Goal: Book appointment/travel/reservation

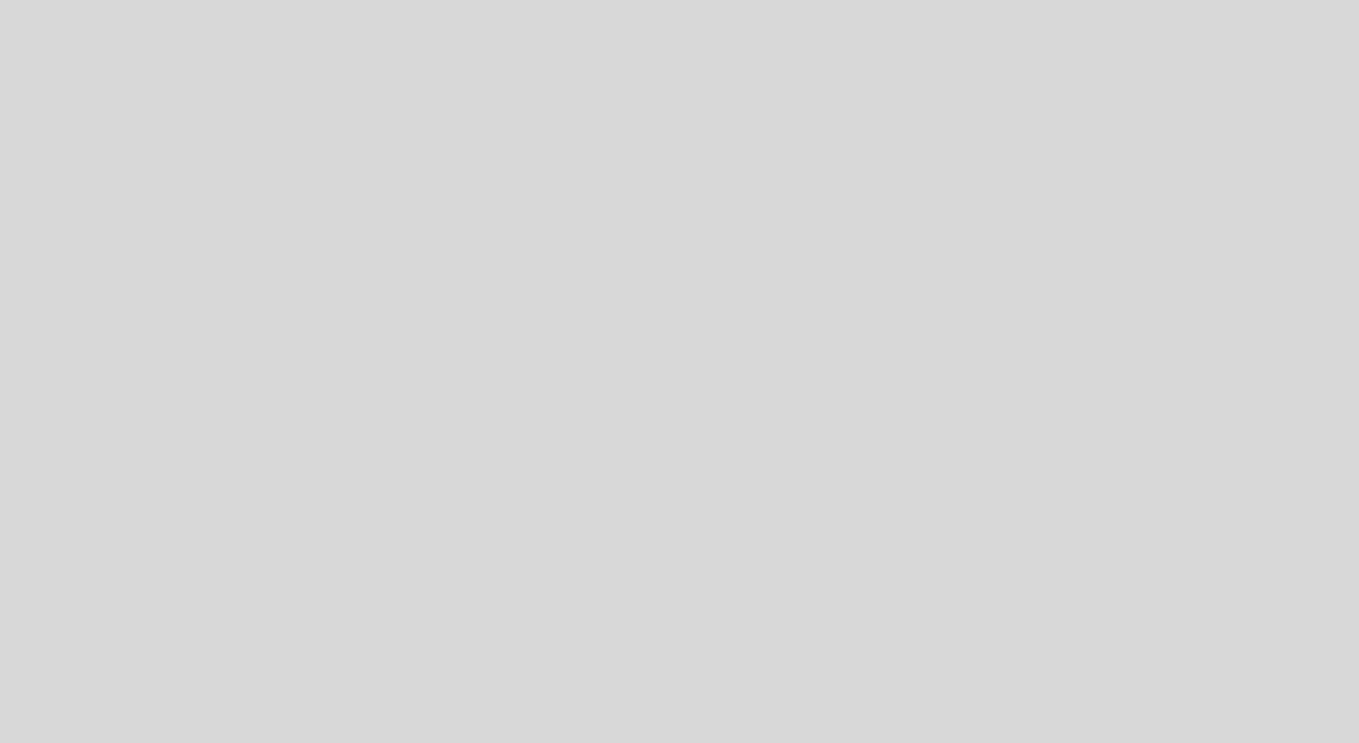
select select "es"
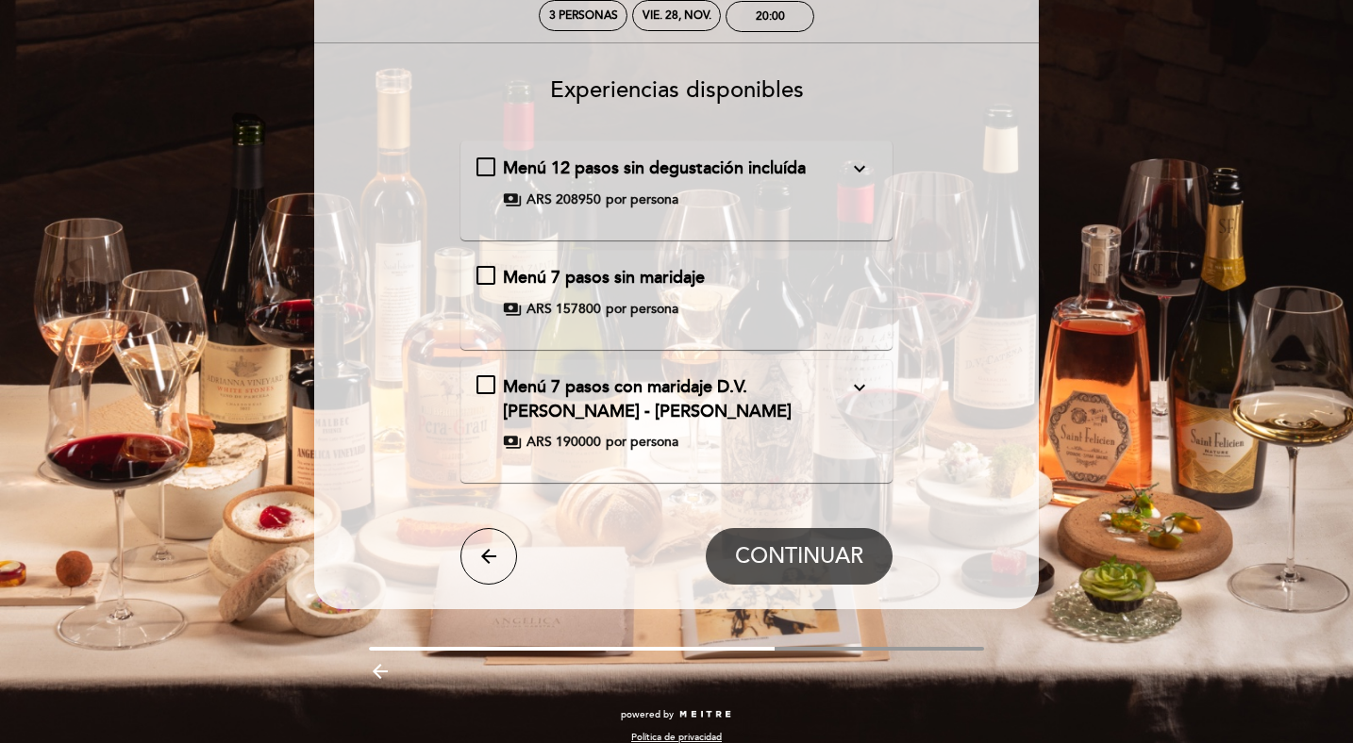
scroll to position [123, 0]
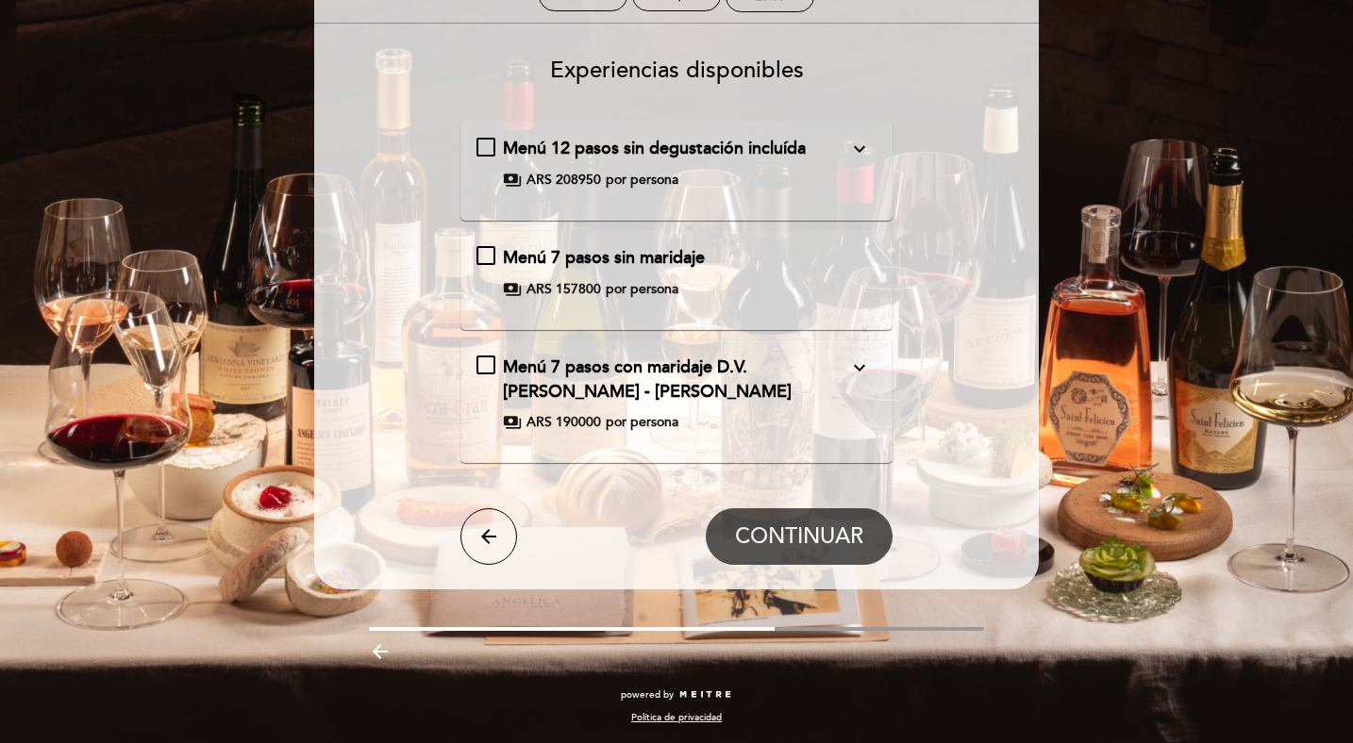
click at [845, 148] on button "expand_more" at bounding box center [859, 149] width 34 height 25
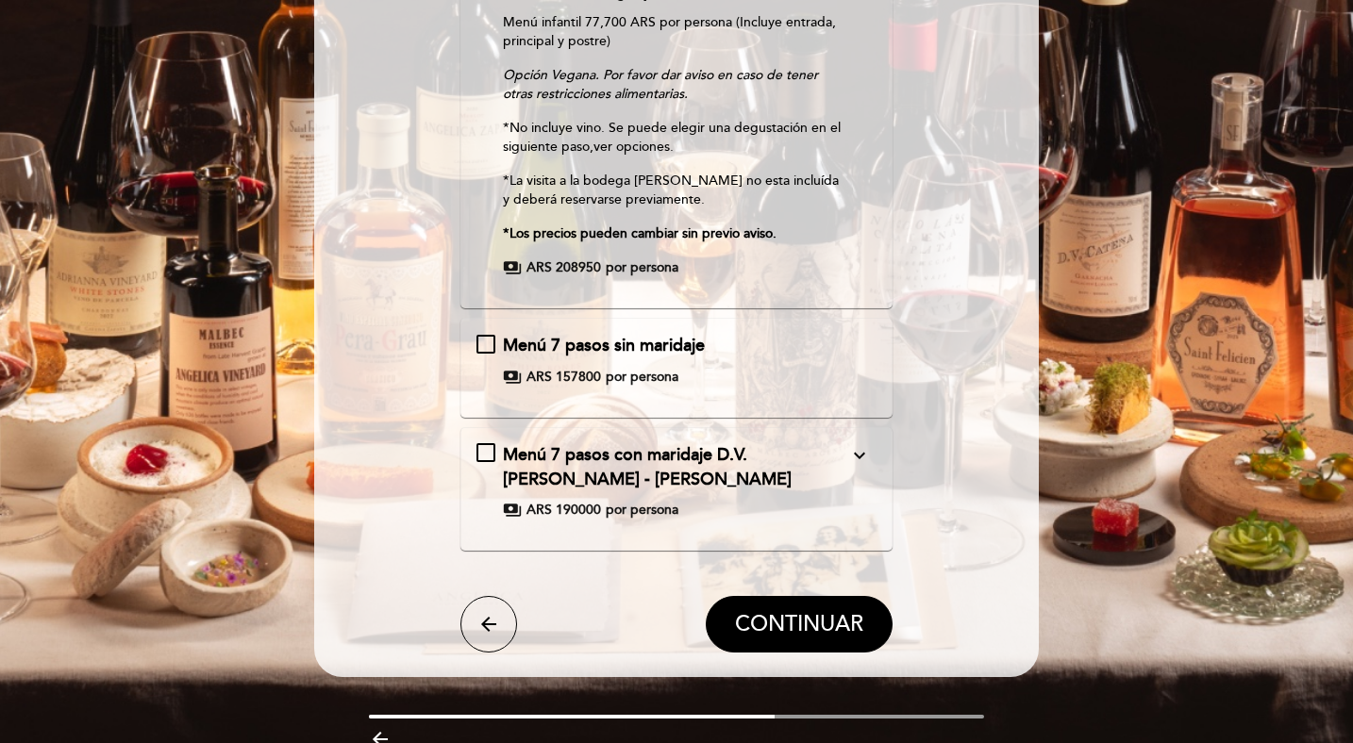
scroll to position [448, 0]
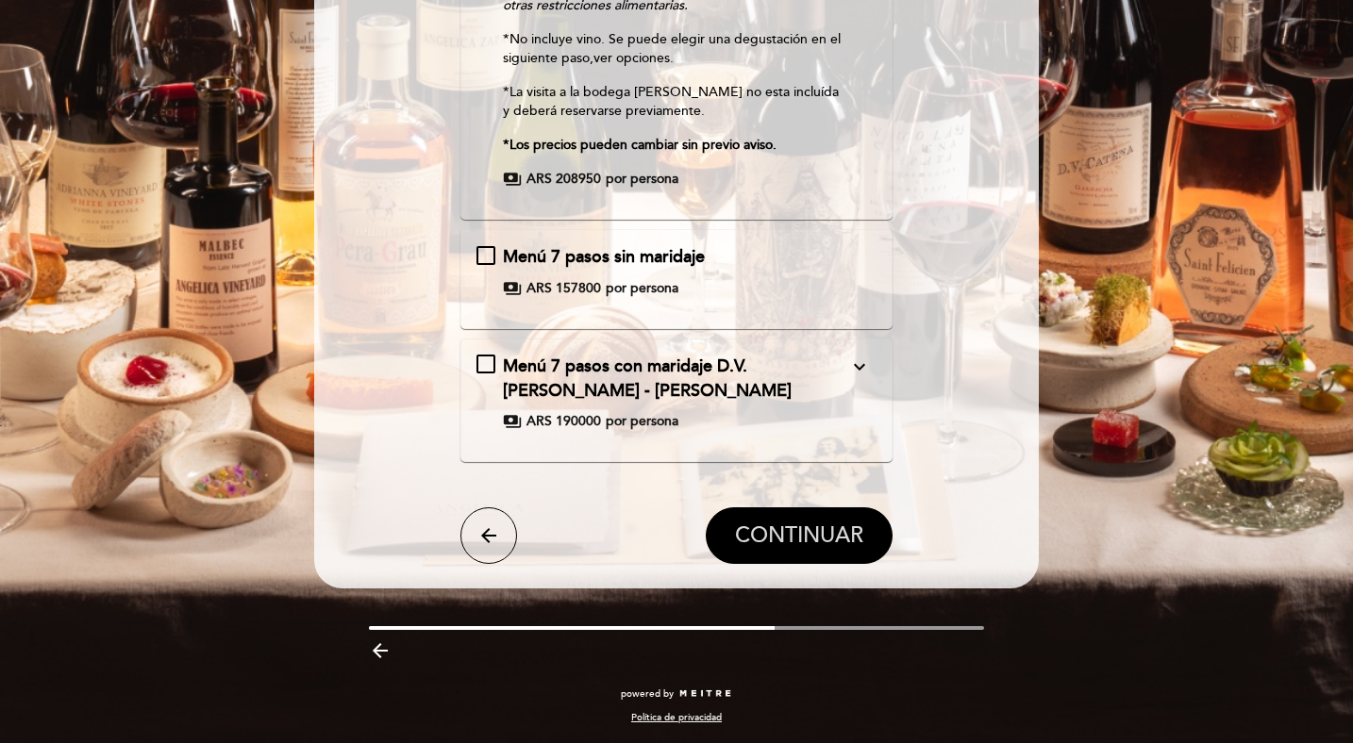
click at [812, 529] on span "CONTINUAR" at bounding box center [799, 537] width 128 height 26
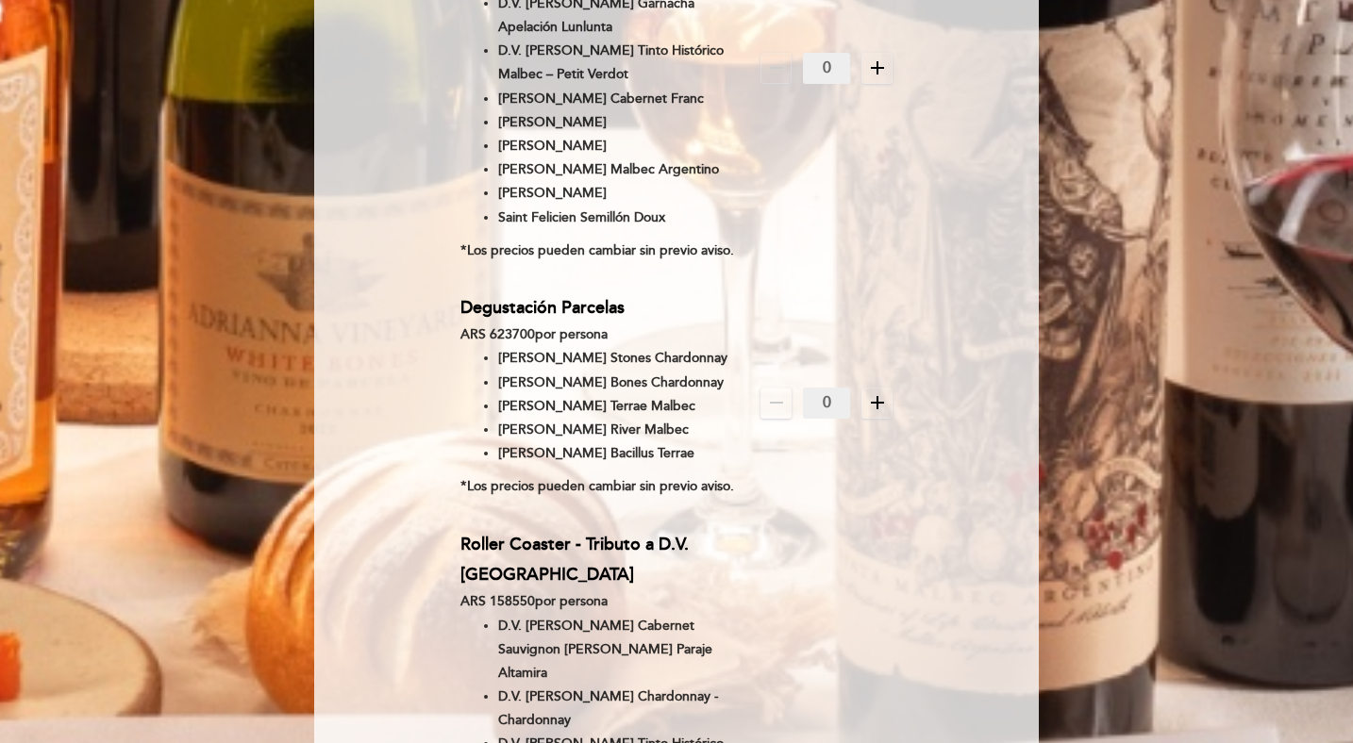
scroll to position [1612, 0]
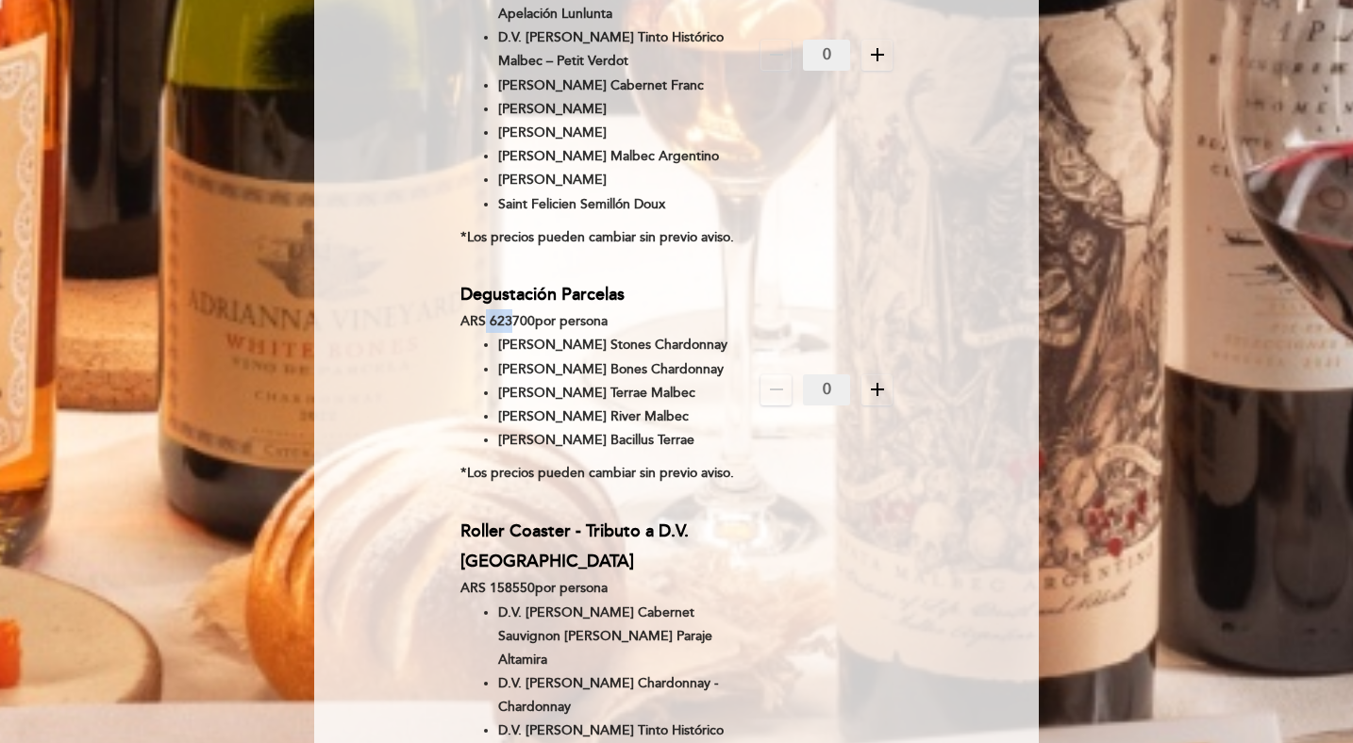
drag, startPoint x: 509, startPoint y: 294, endPoint x: 483, endPoint y: 292, distance: 26.5
click at [483, 309] on div "ARS 623700 por persona" at bounding box center [603, 321] width 286 height 24
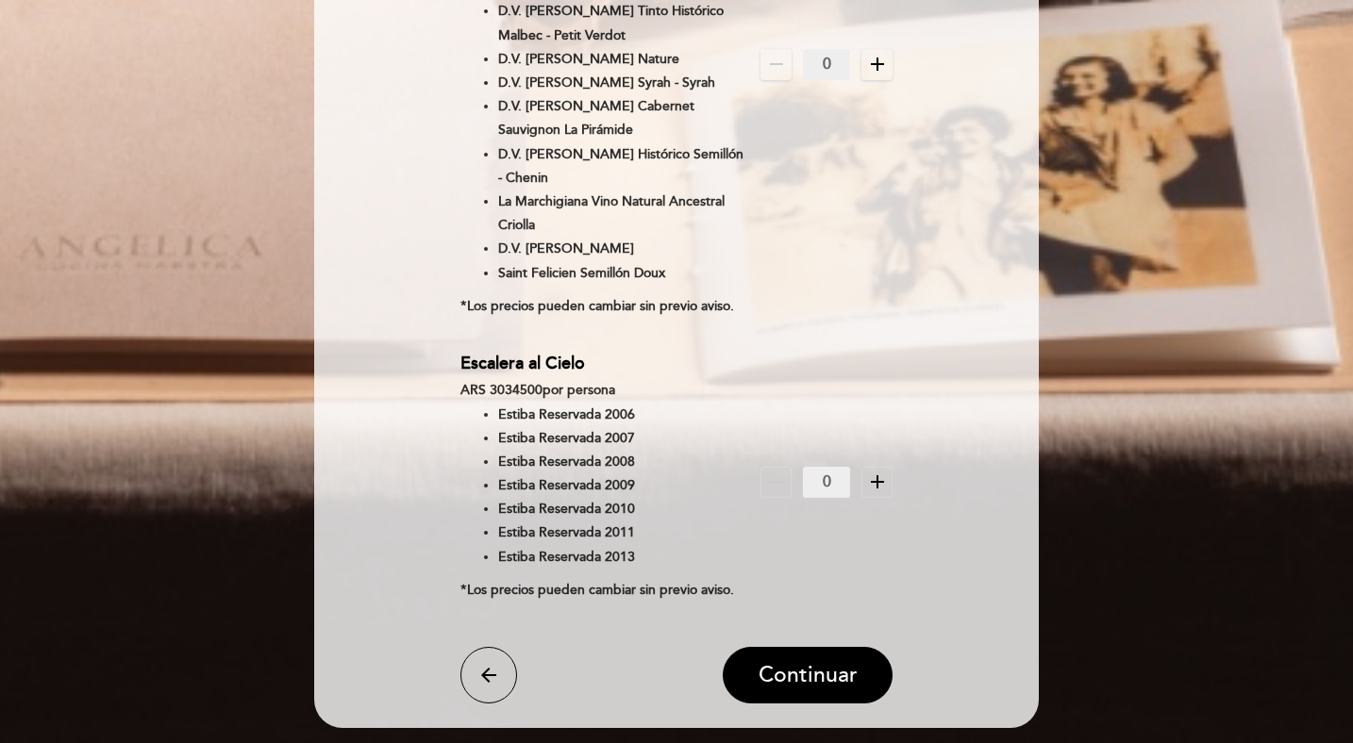
scroll to position [2333, 0]
click at [509, 401] on div "ARS 3034500 por persona" at bounding box center [603, 389] width 286 height 24
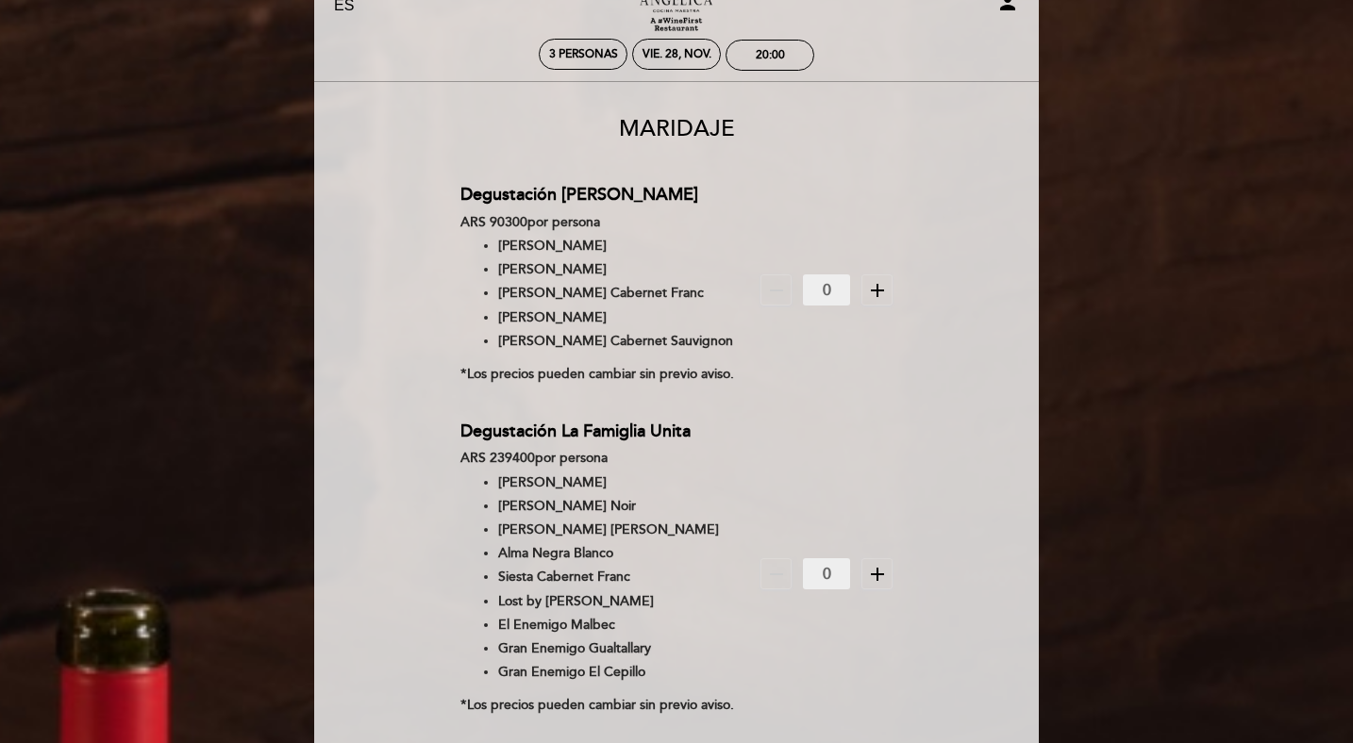
scroll to position [0, 0]
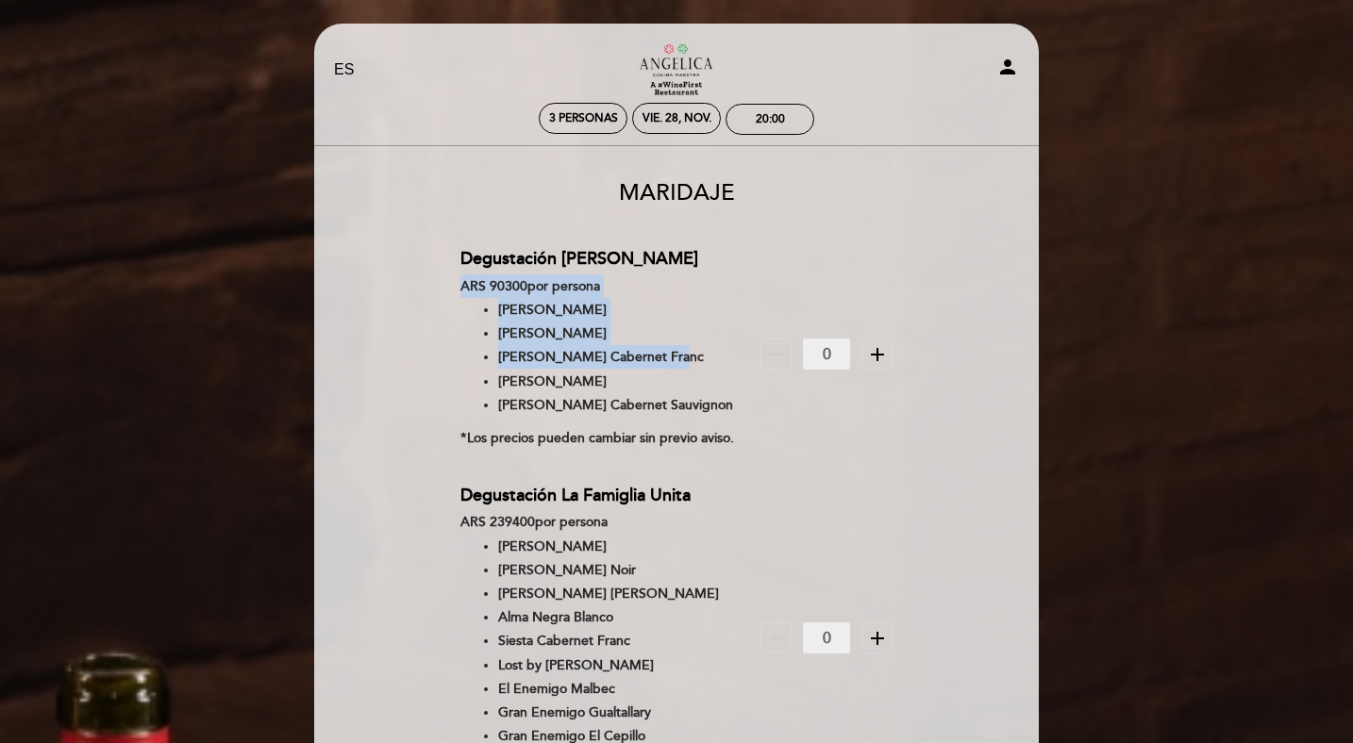
drag, startPoint x: 496, startPoint y: 274, endPoint x: 667, endPoint y: 357, distance: 189.9
click at [667, 357] on div "Degustación [PERSON_NAME] ARS 90300 por persona [PERSON_NAME] Chardonnay [PERSO…" at bounding box center [610, 354] width 301 height 222
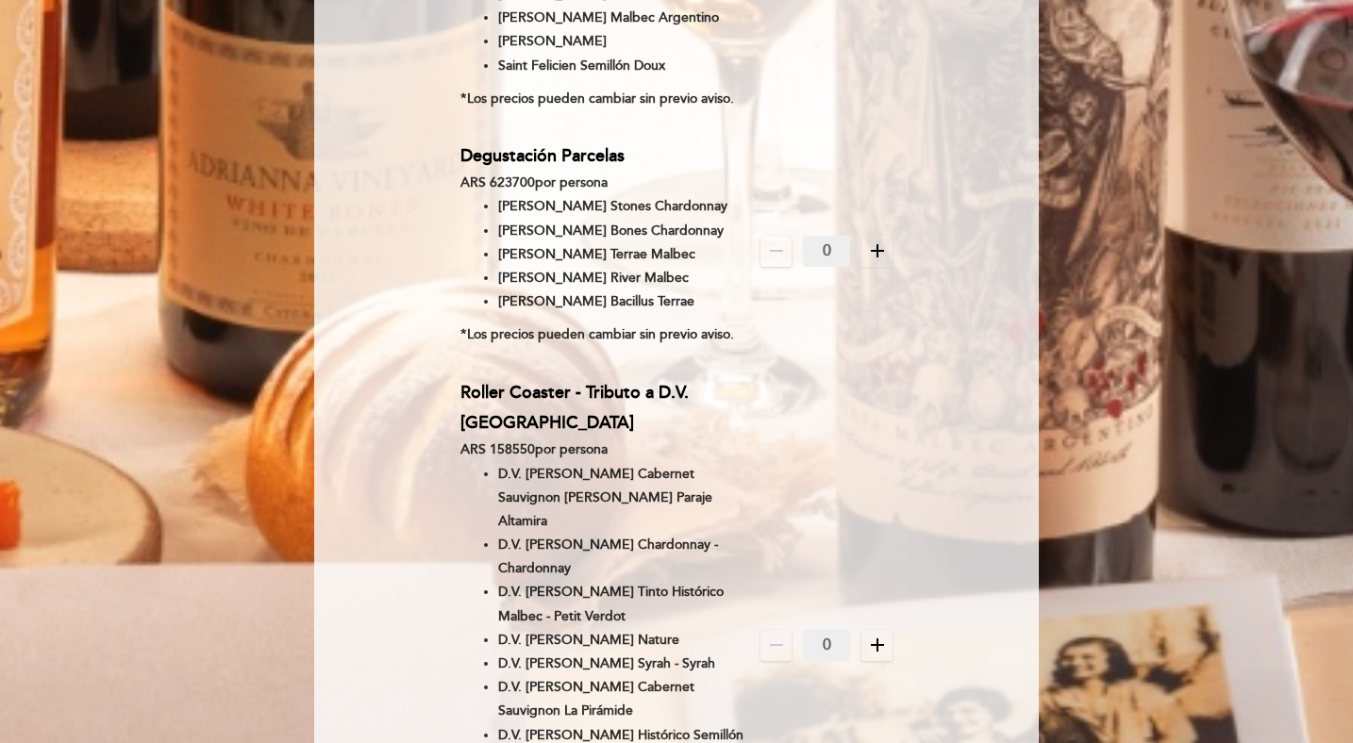
scroll to position [1694, 0]
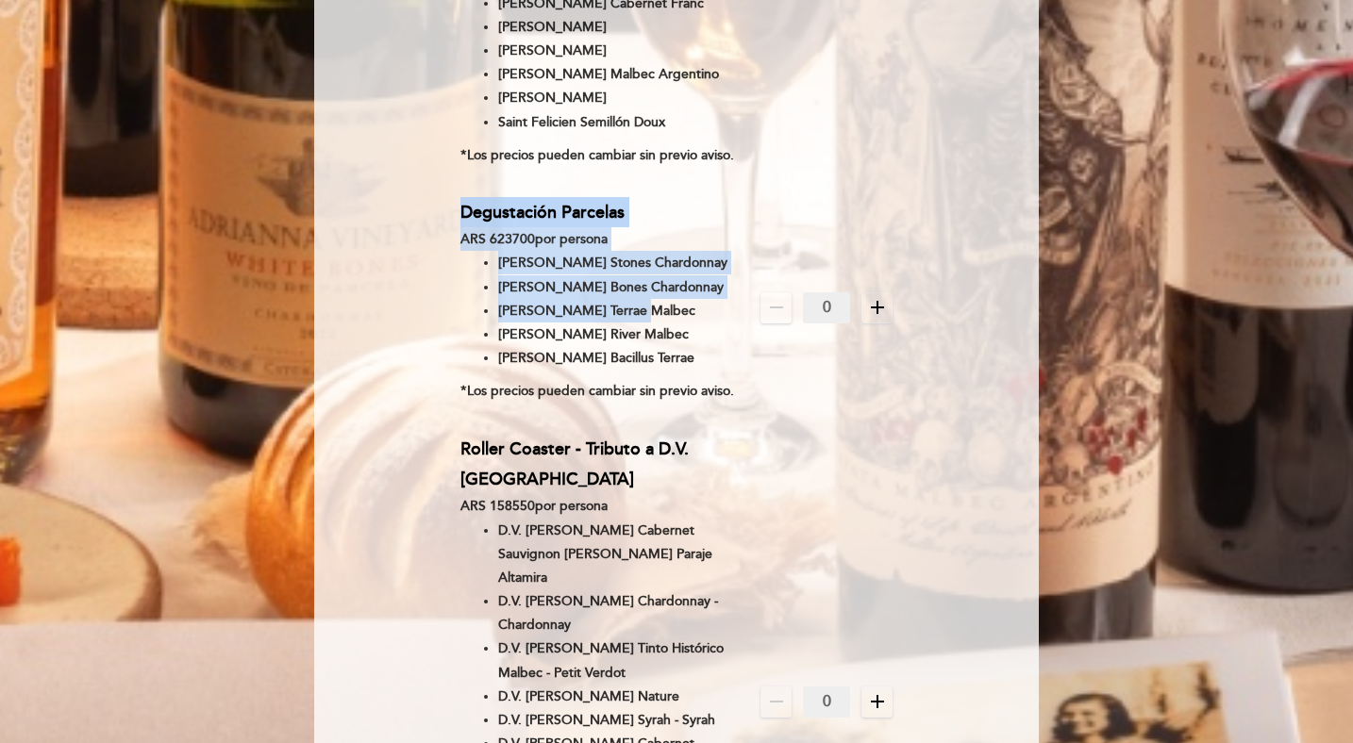
drag, startPoint x: 459, startPoint y: 179, endPoint x: 631, endPoint y: 323, distance: 224.4
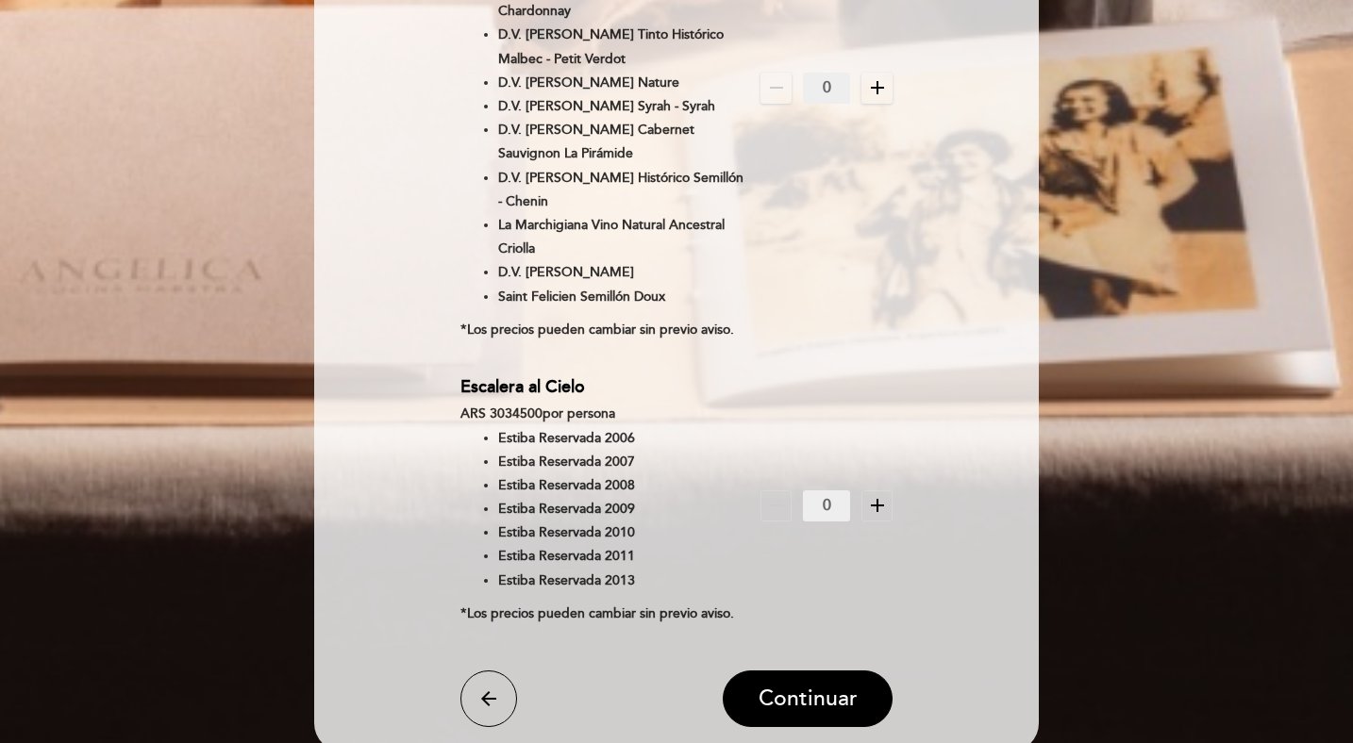
scroll to position [2310, 0]
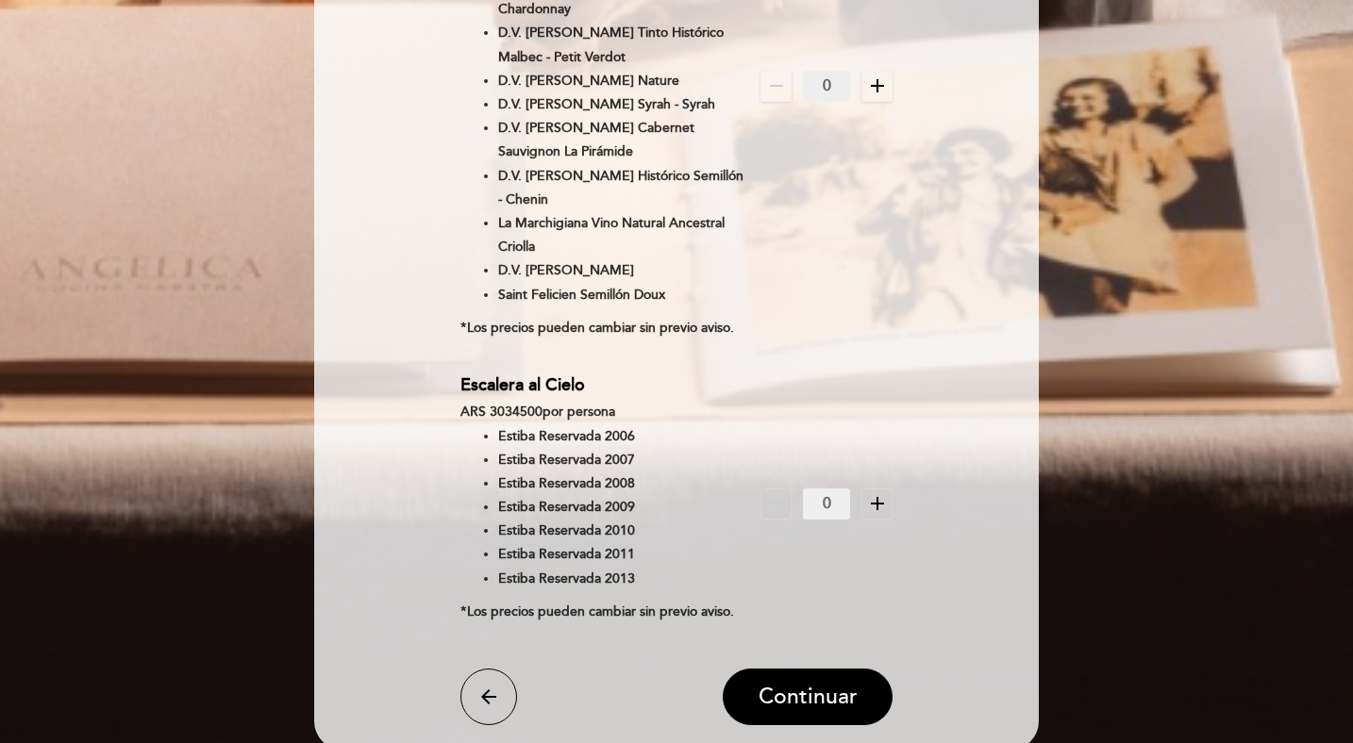
click at [507, 465] on li "Estiba Reservada 2007" at bounding box center [622, 460] width 248 height 24
drag, startPoint x: 506, startPoint y: 456, endPoint x: 624, endPoint y: 449, distance: 118.1
click at [627, 448] on li "Estiba Reservada 2006" at bounding box center [622, 437] width 248 height 24
click at [624, 448] on li "Estiba Reservada 2006" at bounding box center [622, 437] width 248 height 24
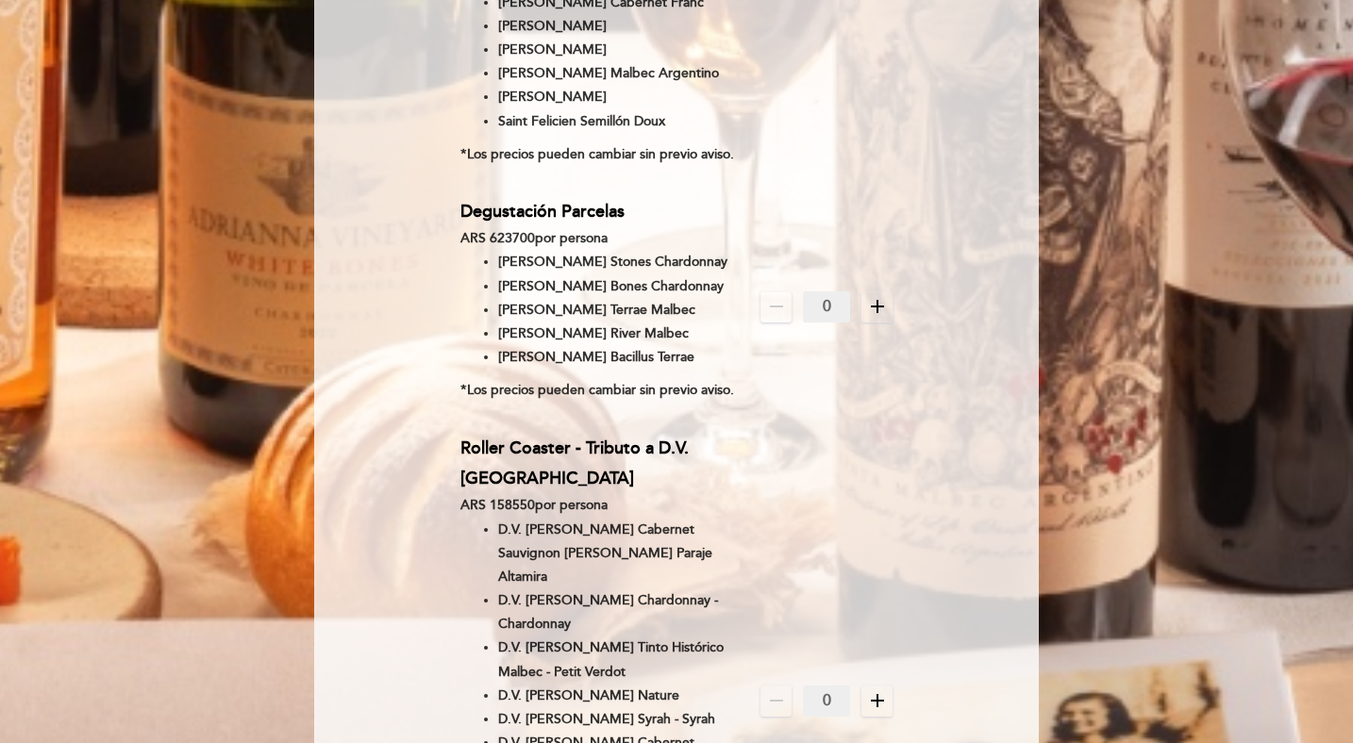
scroll to position [1690, 0]
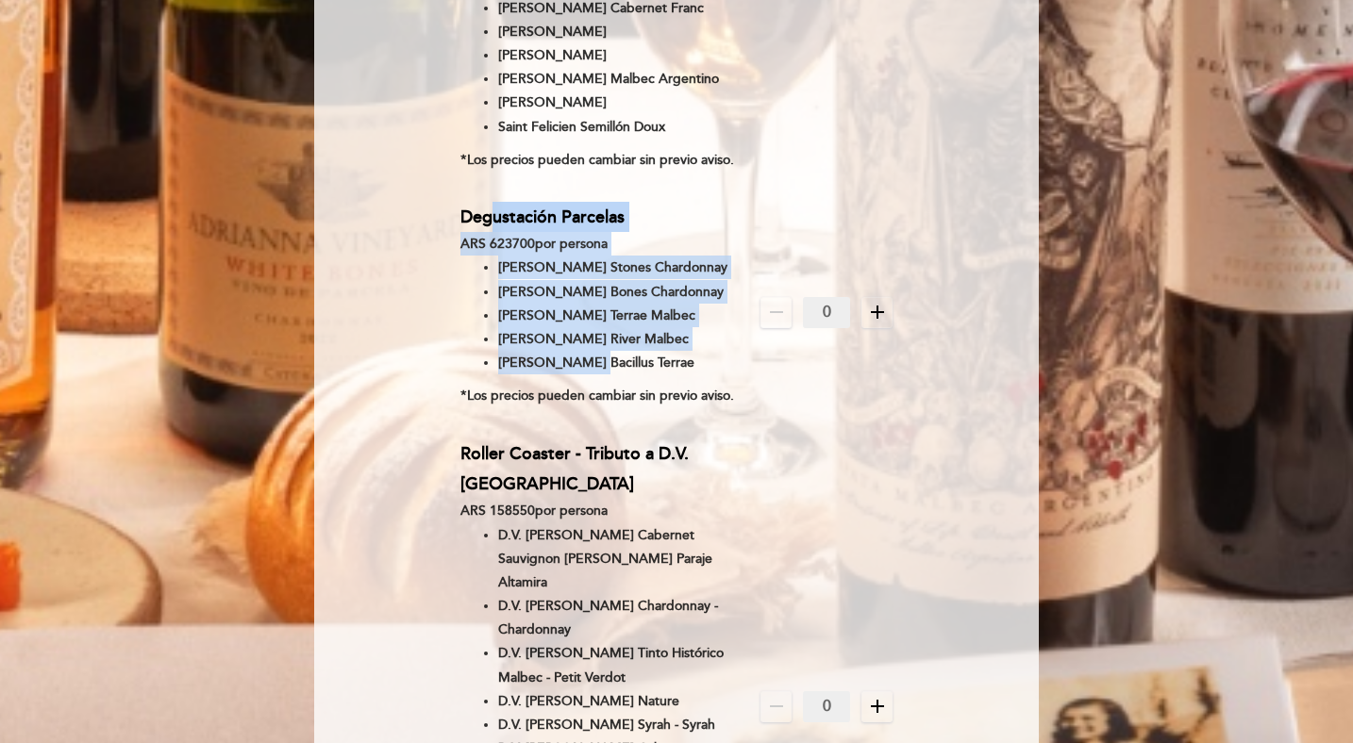
drag, startPoint x: 494, startPoint y: 200, endPoint x: 586, endPoint y: 400, distance: 219.9
click at [587, 404] on div "Degustación Parcelas ARS 623700 por persona [PERSON_NAME] Stones Chardonnay [PE…" at bounding box center [610, 313] width 301 height 222
drag, startPoint x: 535, startPoint y: 428, endPoint x: 525, endPoint y: 231, distance: 197.4
click at [525, 256] on ul "[PERSON_NAME] Stones Chardonnay [PERSON_NAME] Bones Chardonnay [PERSON_NAME] [P…" at bounding box center [603, 315] width 286 height 119
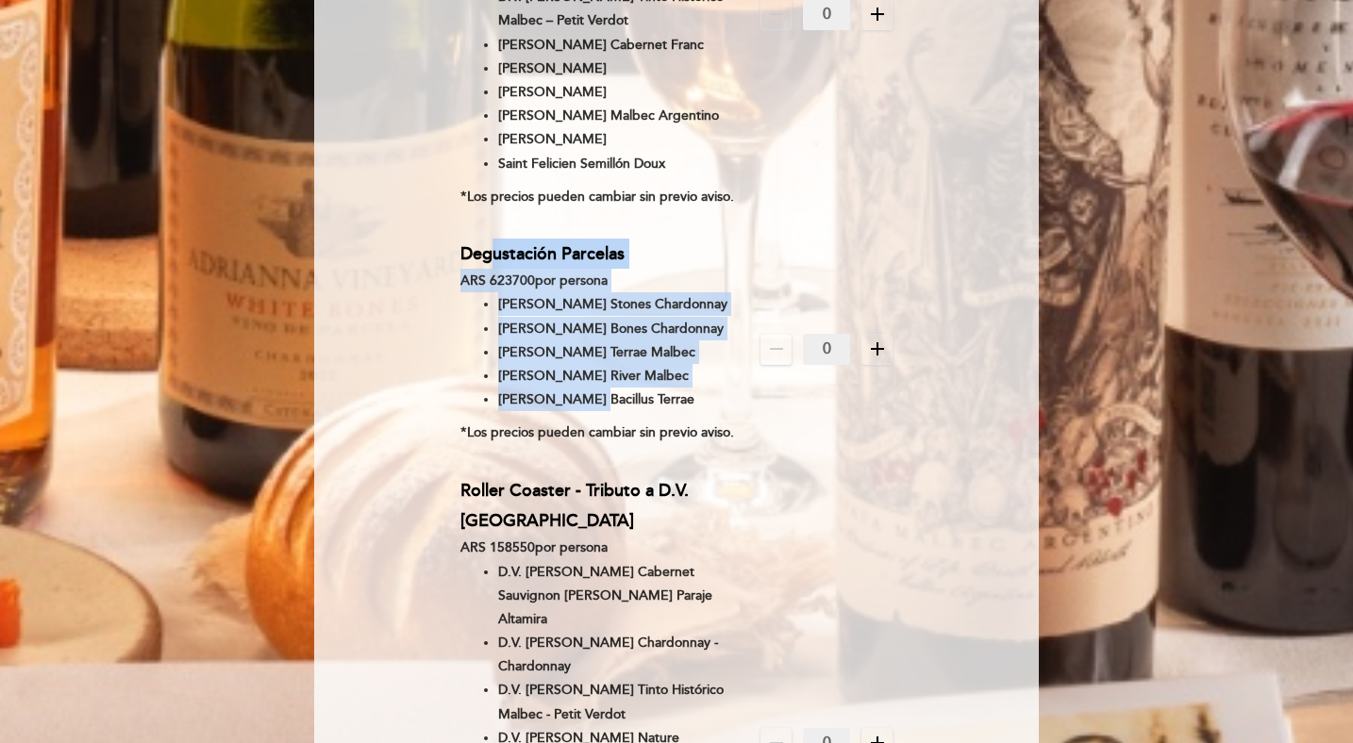
scroll to position [1640, 0]
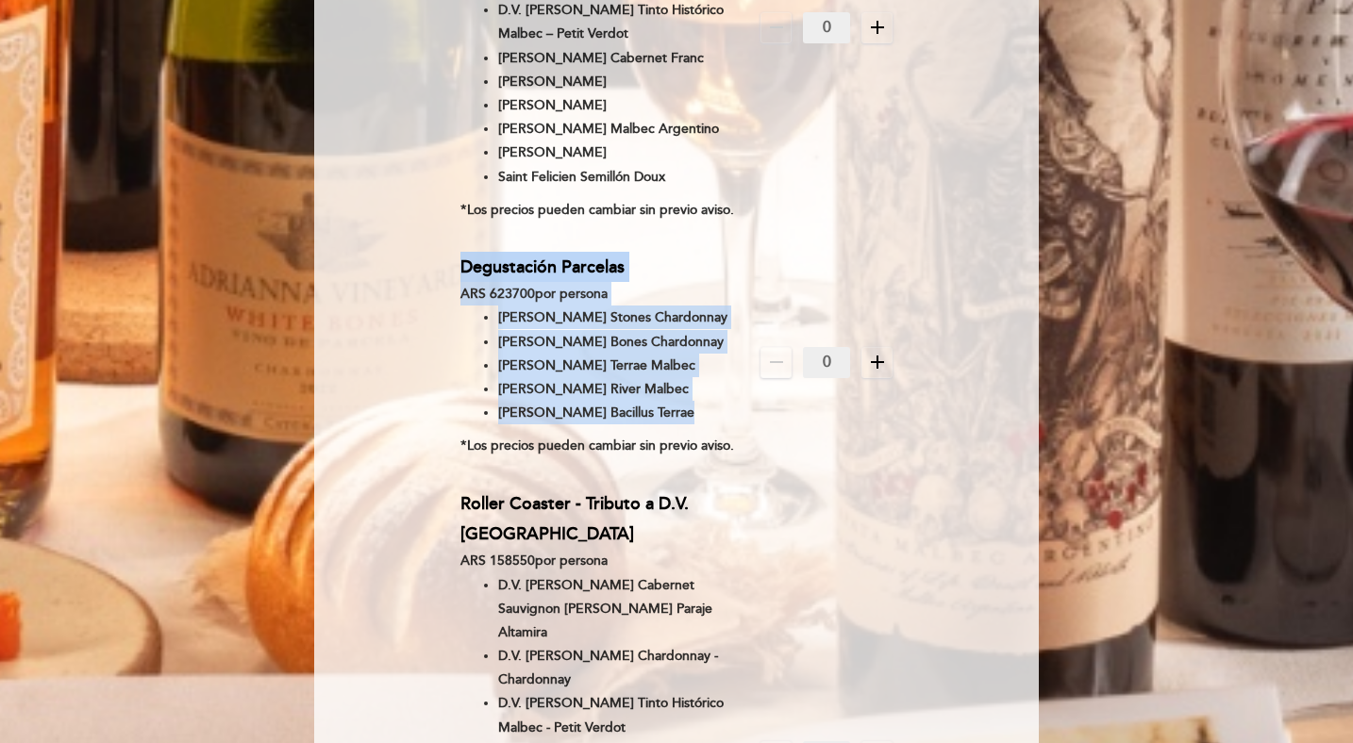
drag, startPoint x: 465, startPoint y: 238, endPoint x: 559, endPoint y: 491, distance: 269.5
click at [559, 474] on div "Degustación Parcelas ARS 623700 por persona [PERSON_NAME] Stones Chardonnay [PE…" at bounding box center [610, 363] width 301 height 222
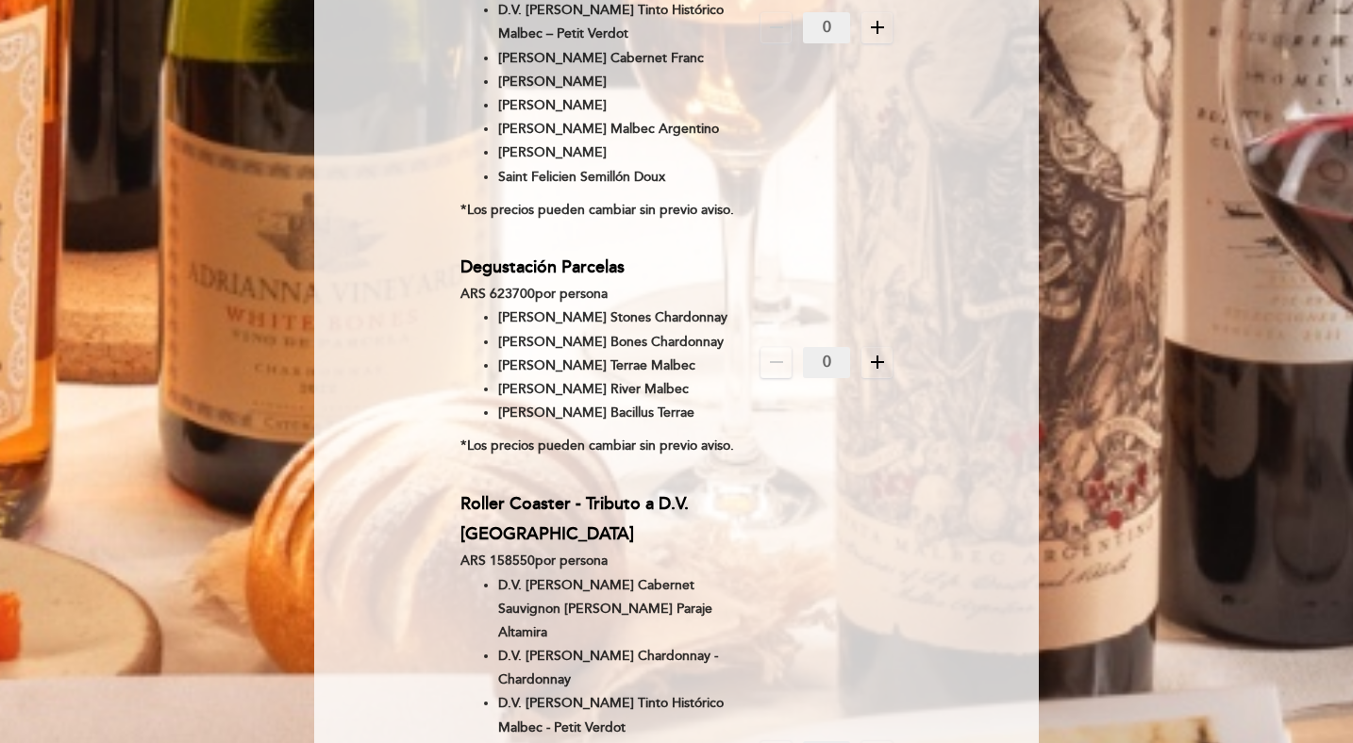
click at [553, 425] on li "[PERSON_NAME] Bacillus Terrae" at bounding box center [622, 413] width 248 height 24
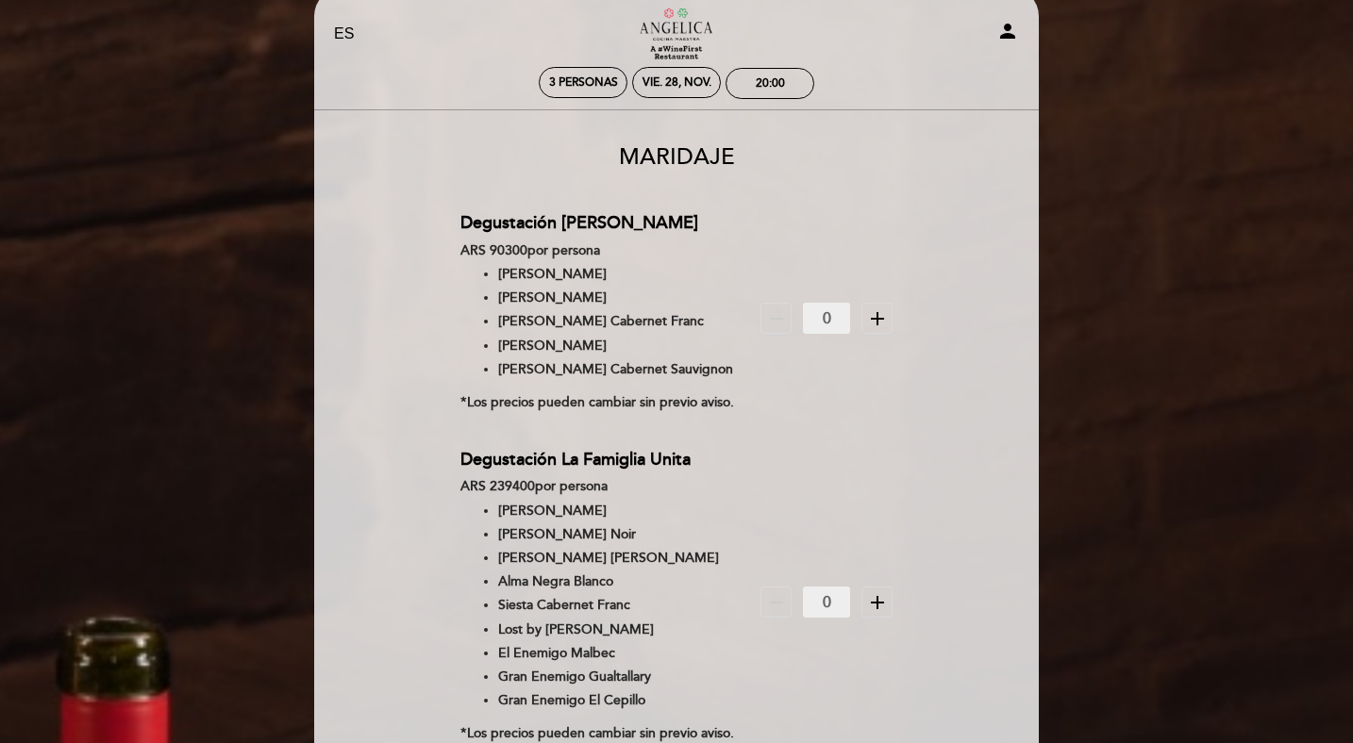
scroll to position [0, 0]
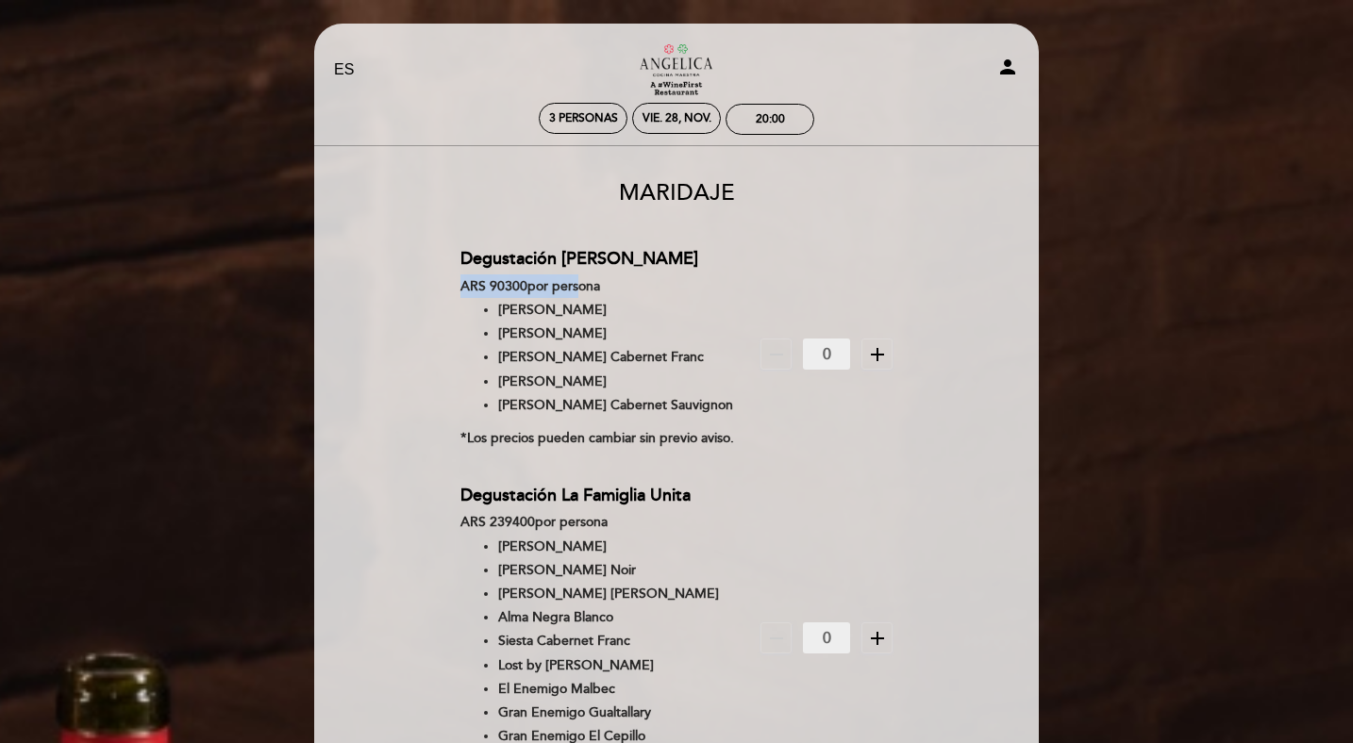
drag, startPoint x: 460, startPoint y: 287, endPoint x: 581, endPoint y: 287, distance: 120.8
click at [581, 287] on div "ARS 90300 por persona" at bounding box center [603, 287] width 286 height 24
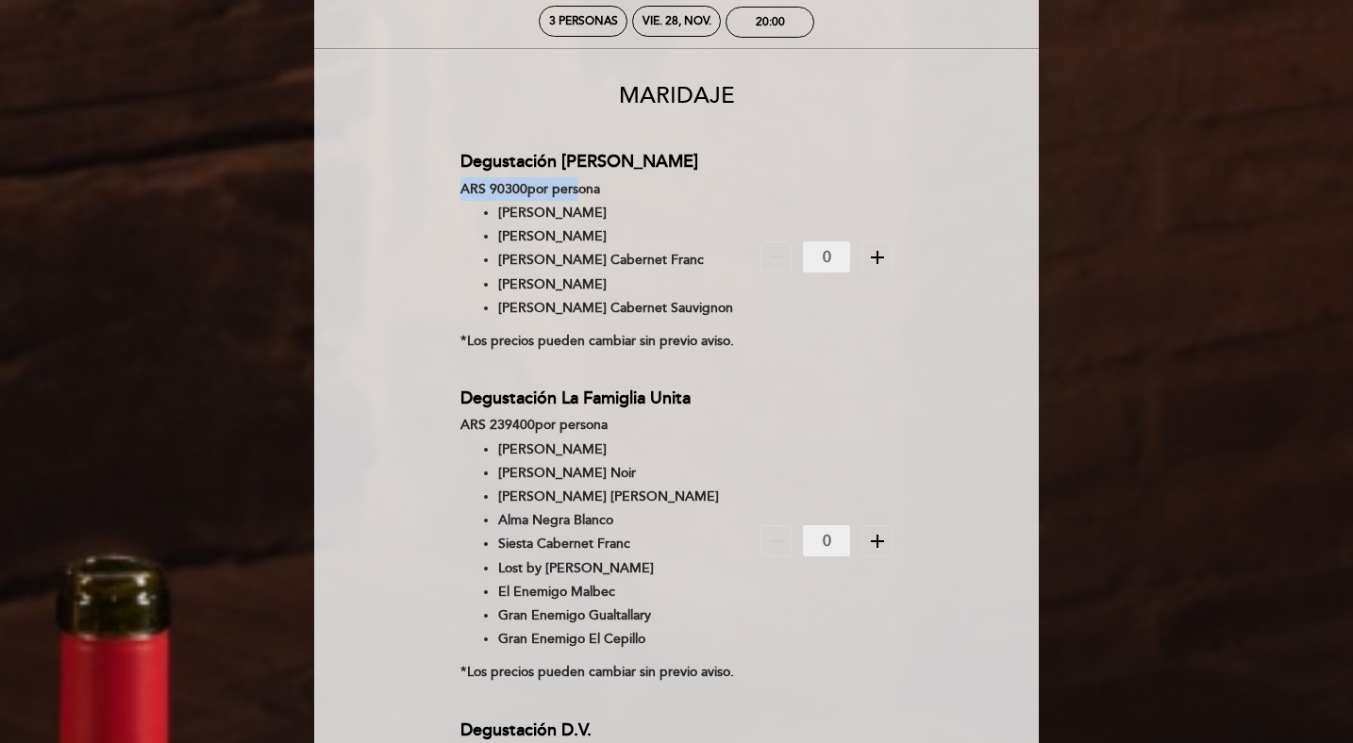
scroll to position [34, 0]
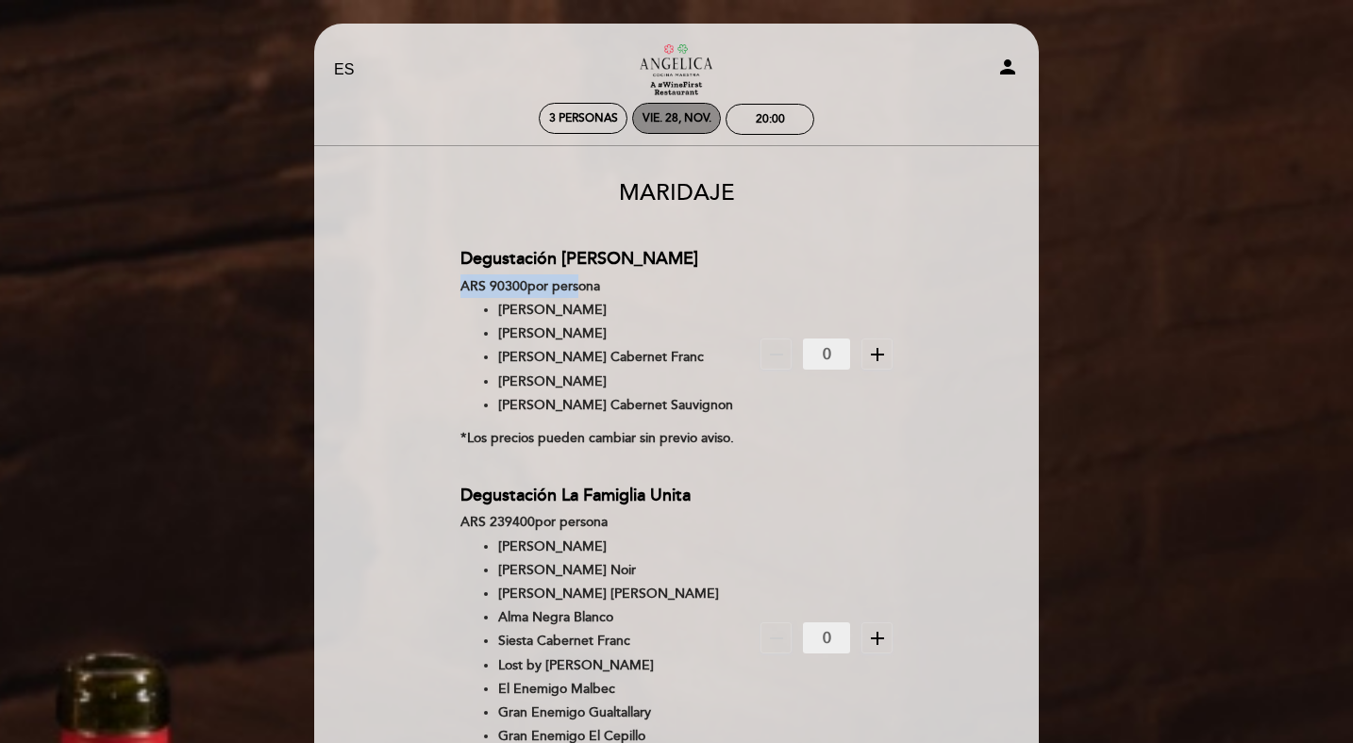
click at [672, 125] on div "vie. 28, nov." at bounding box center [676, 118] width 89 height 31
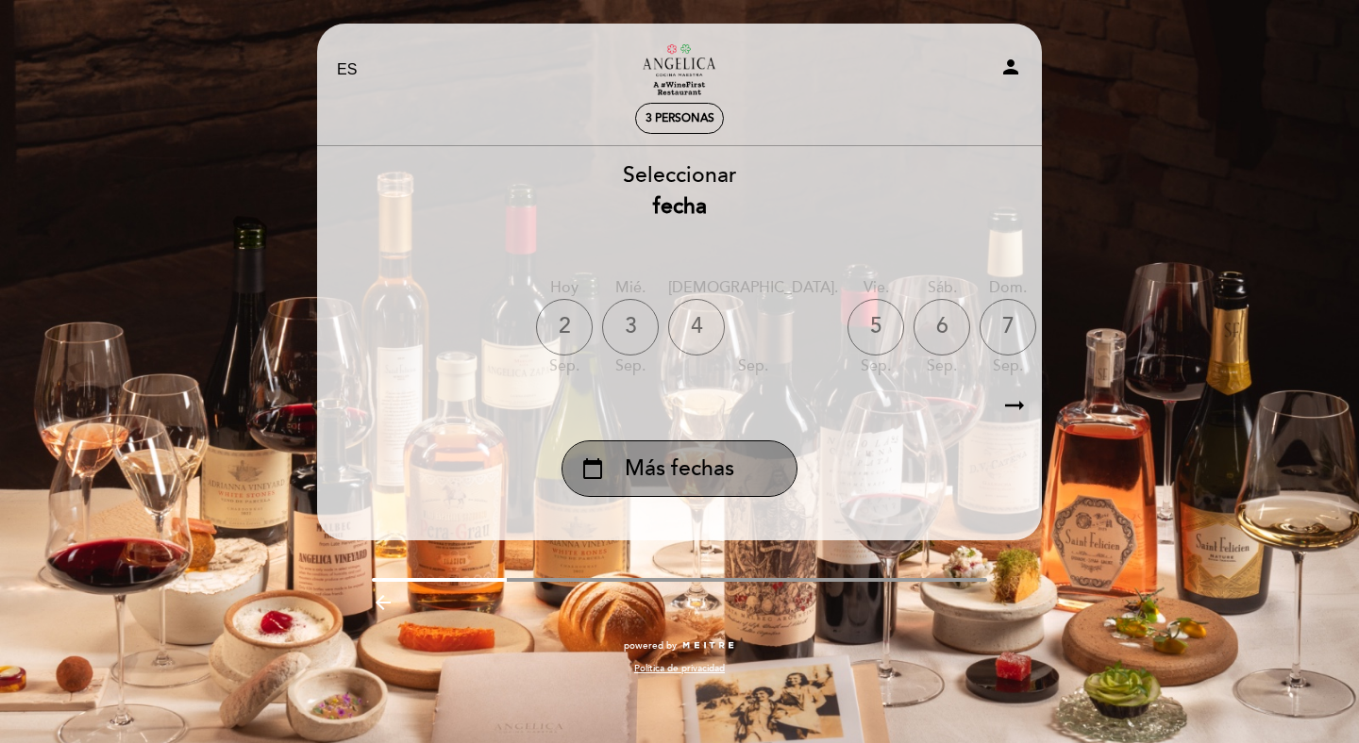
click at [739, 480] on div "calendar_today Más fechas" at bounding box center [679, 469] width 236 height 57
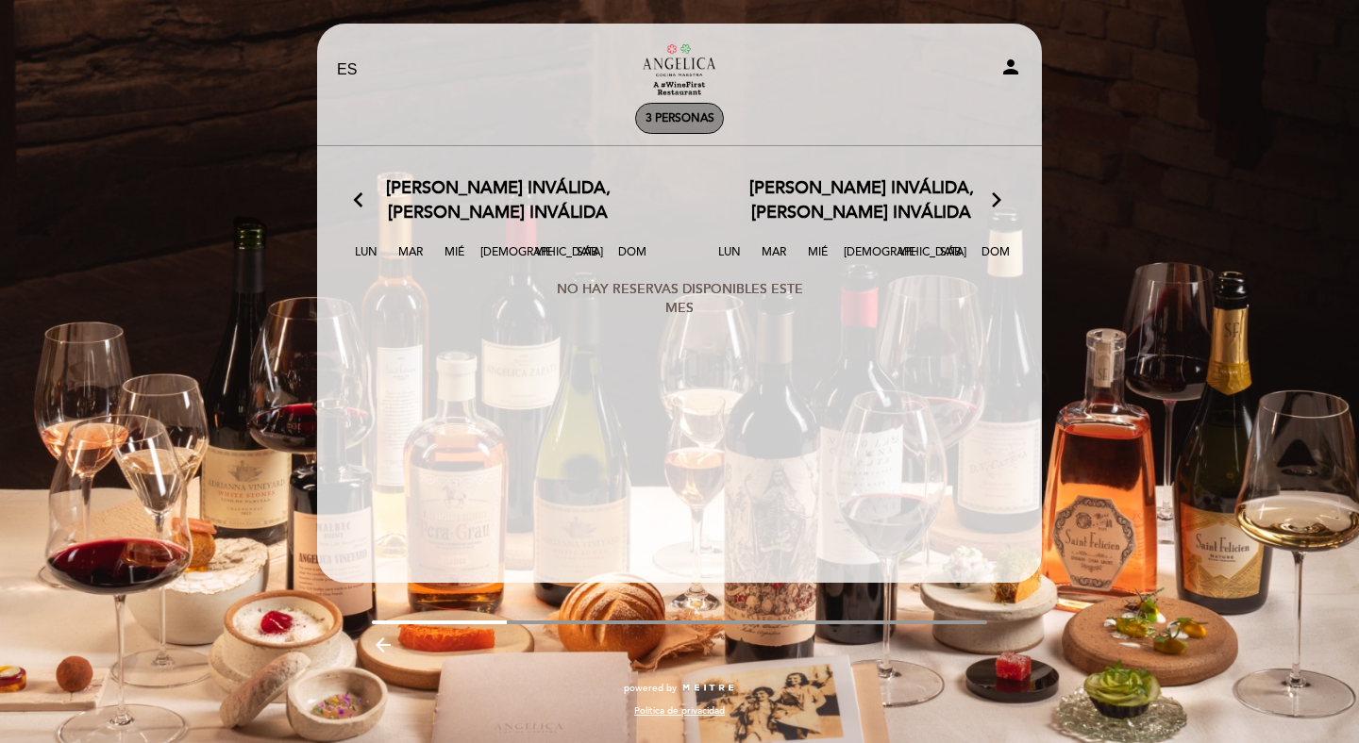
click at [656, 111] on div "3 personas" at bounding box center [679, 118] width 87 height 29
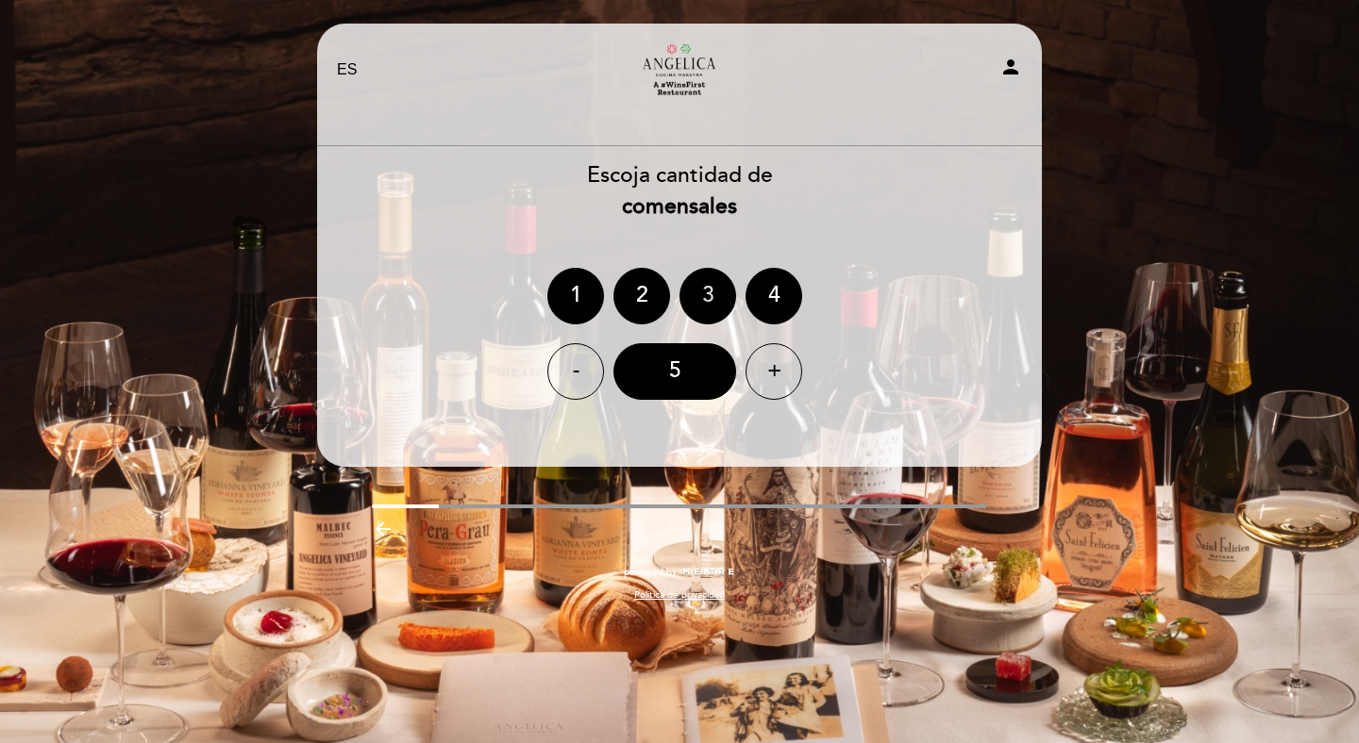
click at [703, 292] on div "3" at bounding box center [707, 296] width 57 height 57
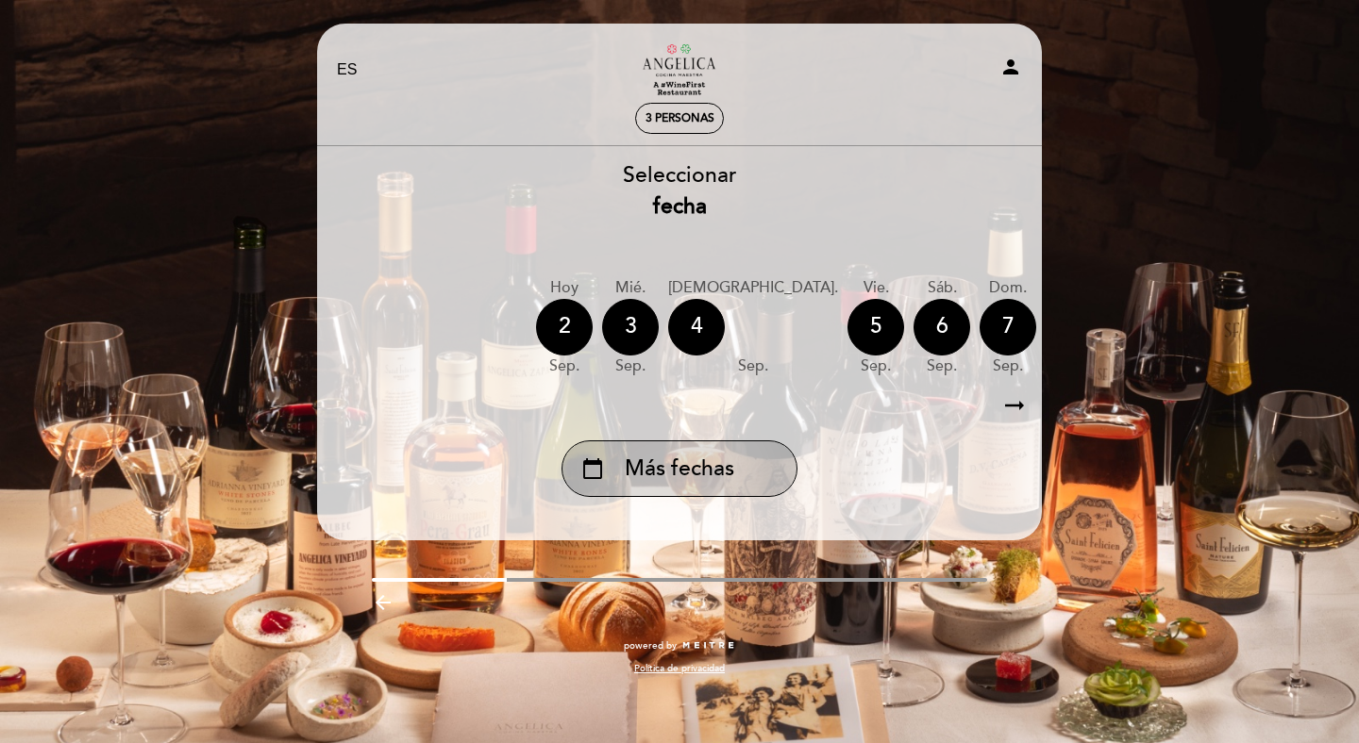
click at [765, 483] on div "calendar_today Más fechas" at bounding box center [679, 469] width 236 height 57
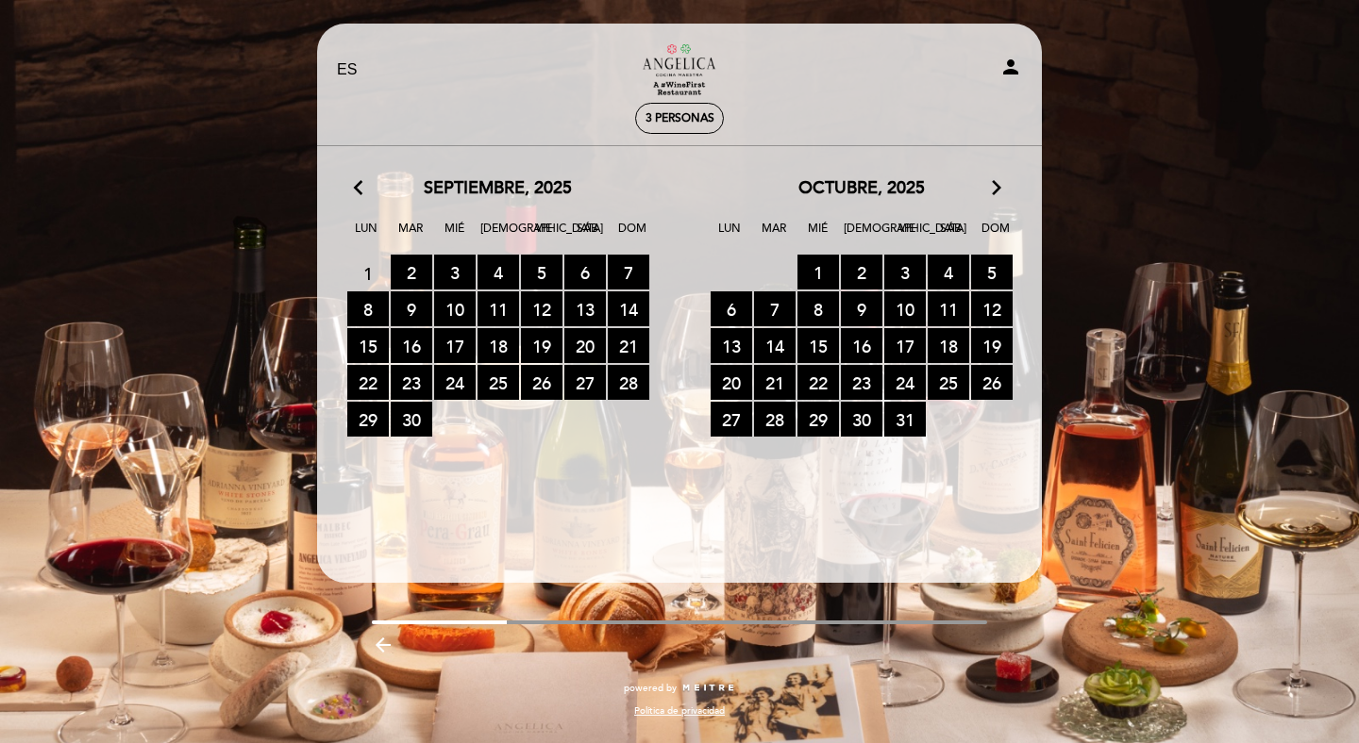
click at [1001, 185] on icon "arrow_forward_ios" at bounding box center [996, 188] width 17 height 25
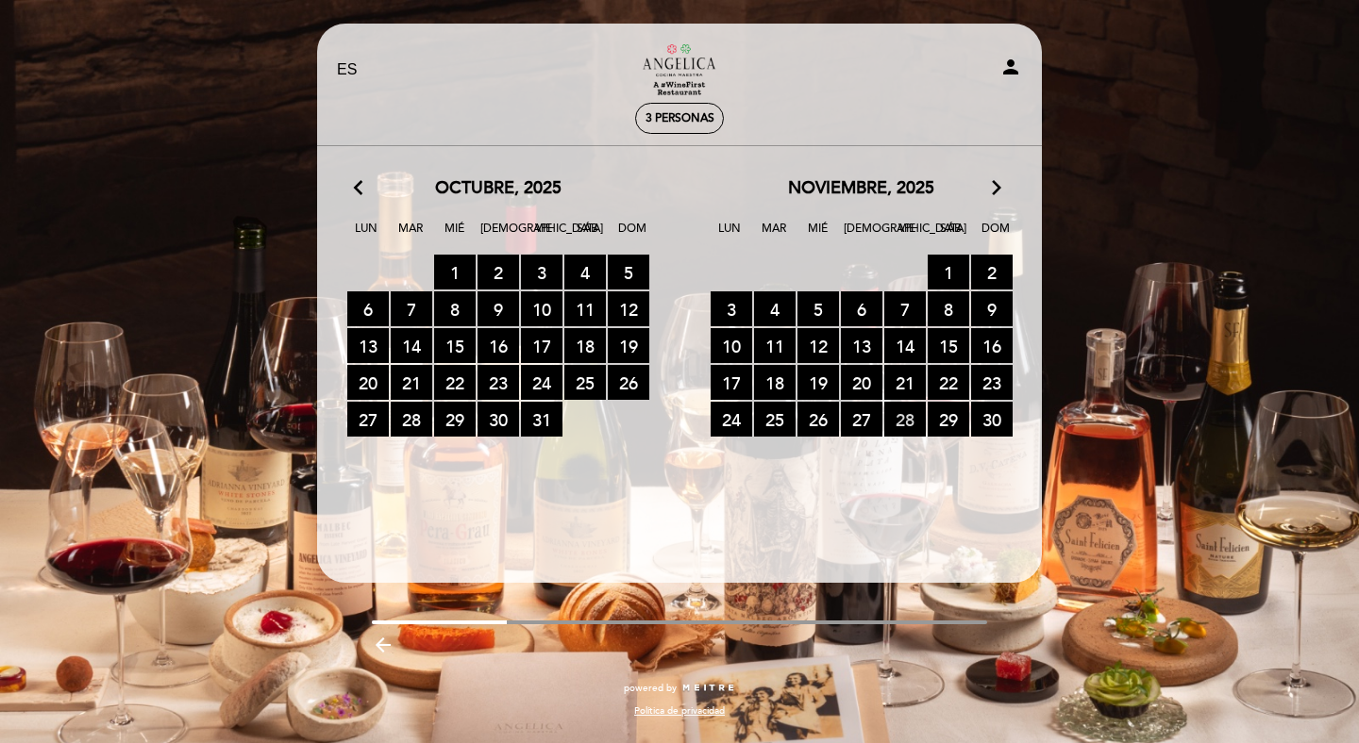
click at [911, 417] on span "28 RESERVAS DISPONIBLES" at bounding box center [905, 419] width 42 height 35
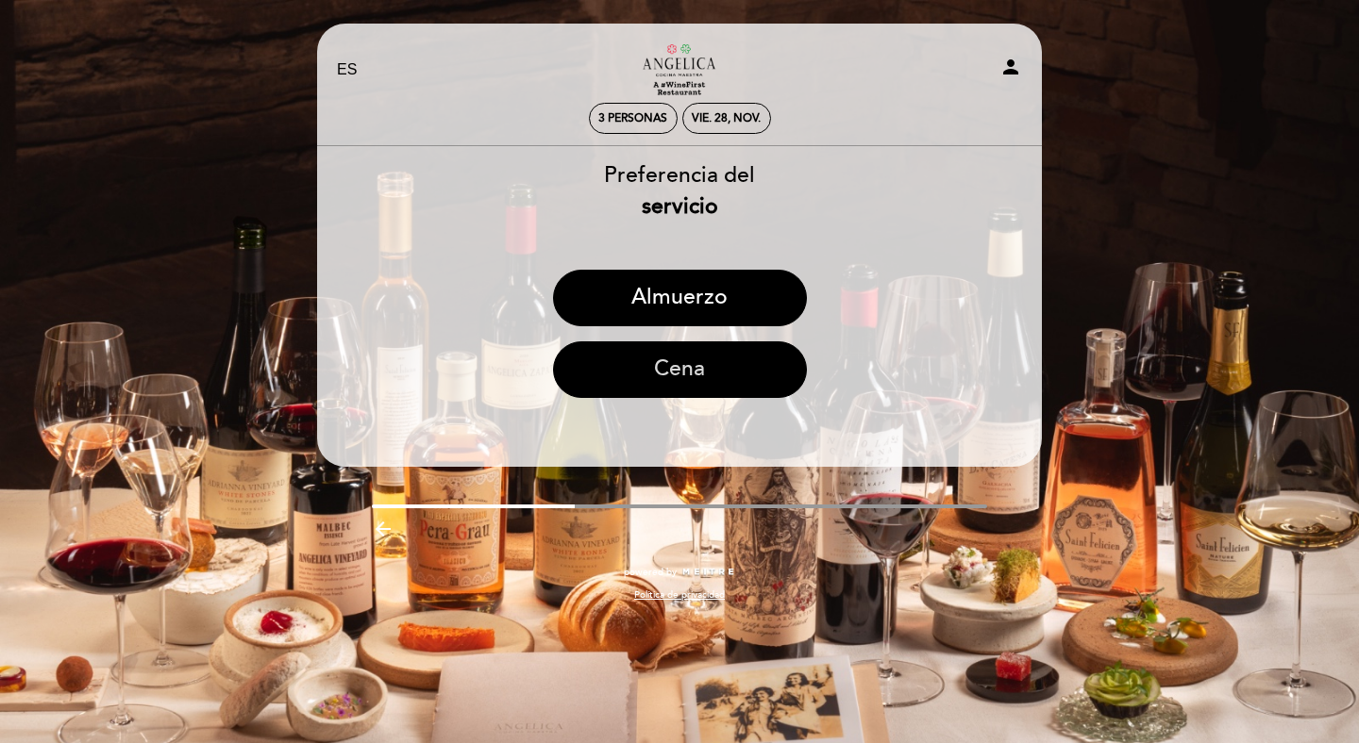
click at [695, 363] on button "Cena" at bounding box center [680, 370] width 254 height 57
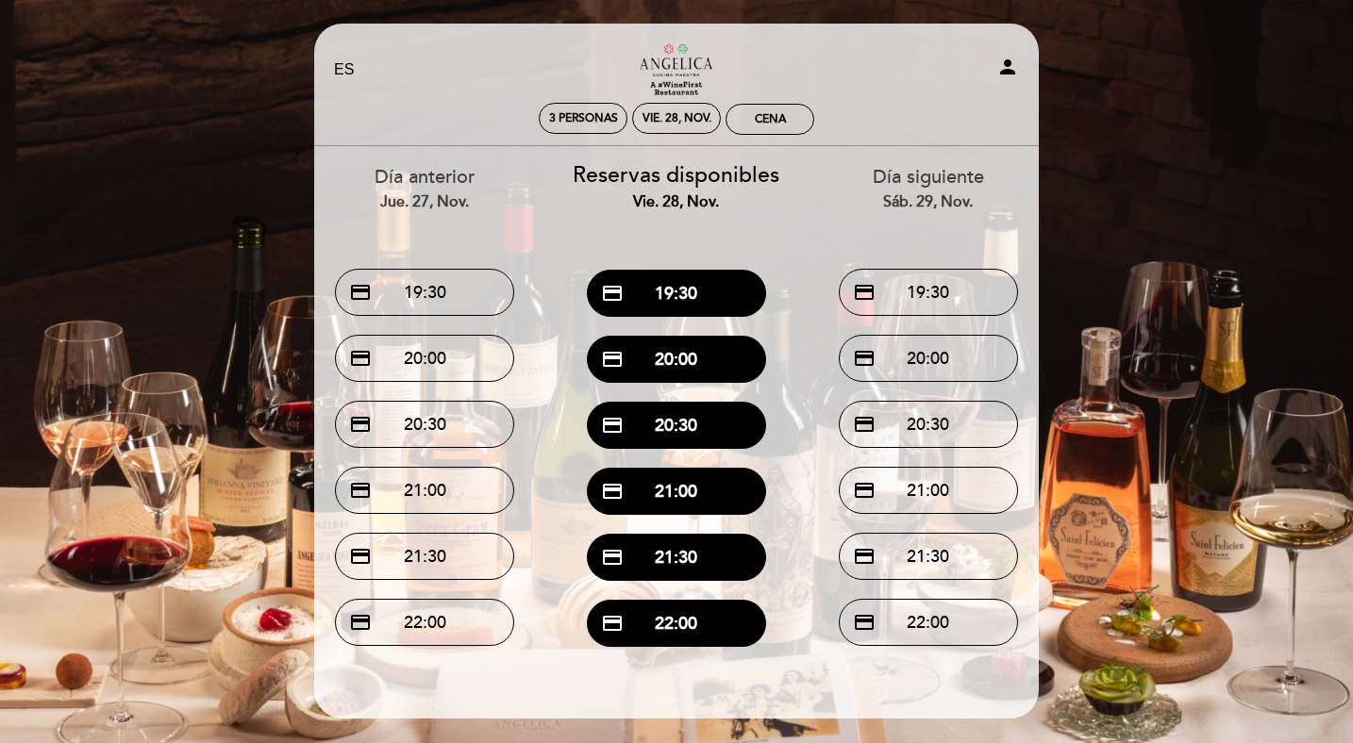
click at [695, 363] on button "credit_card 20:00" at bounding box center [676, 359] width 179 height 47
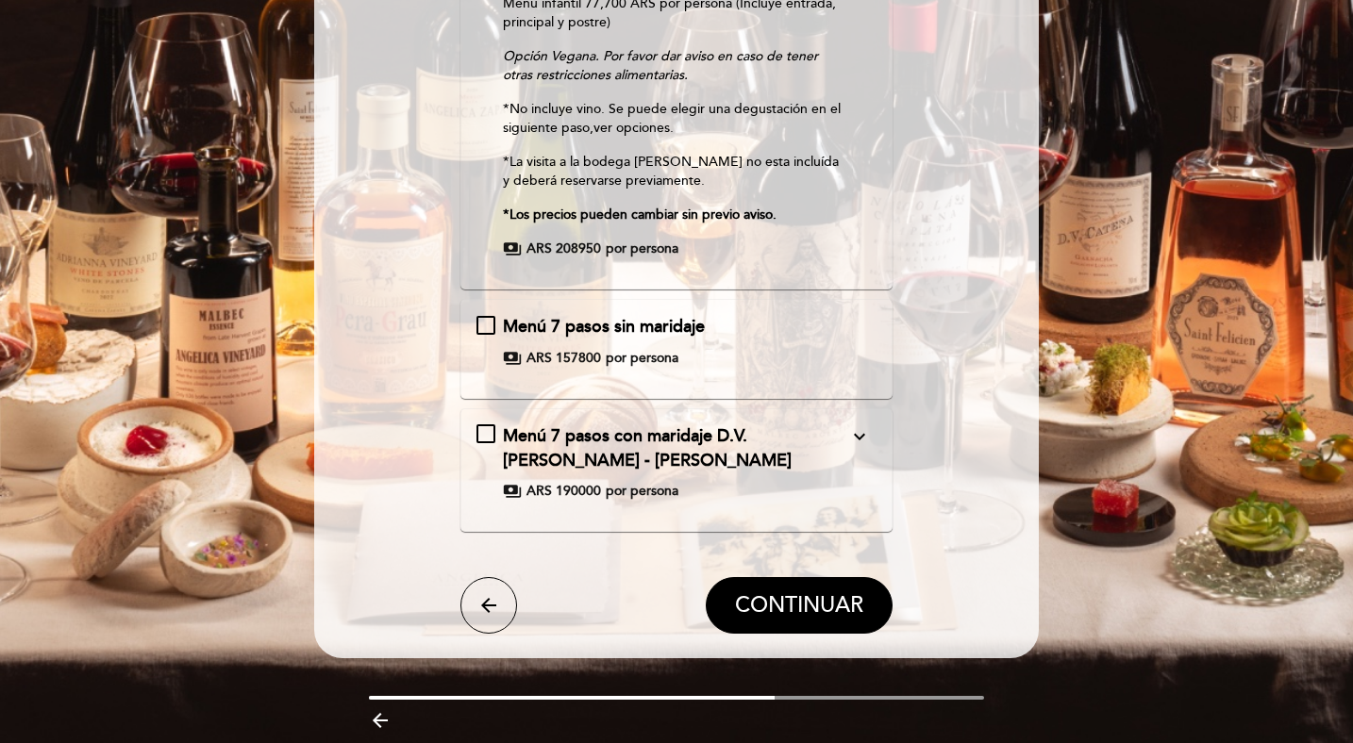
scroll to position [408, 0]
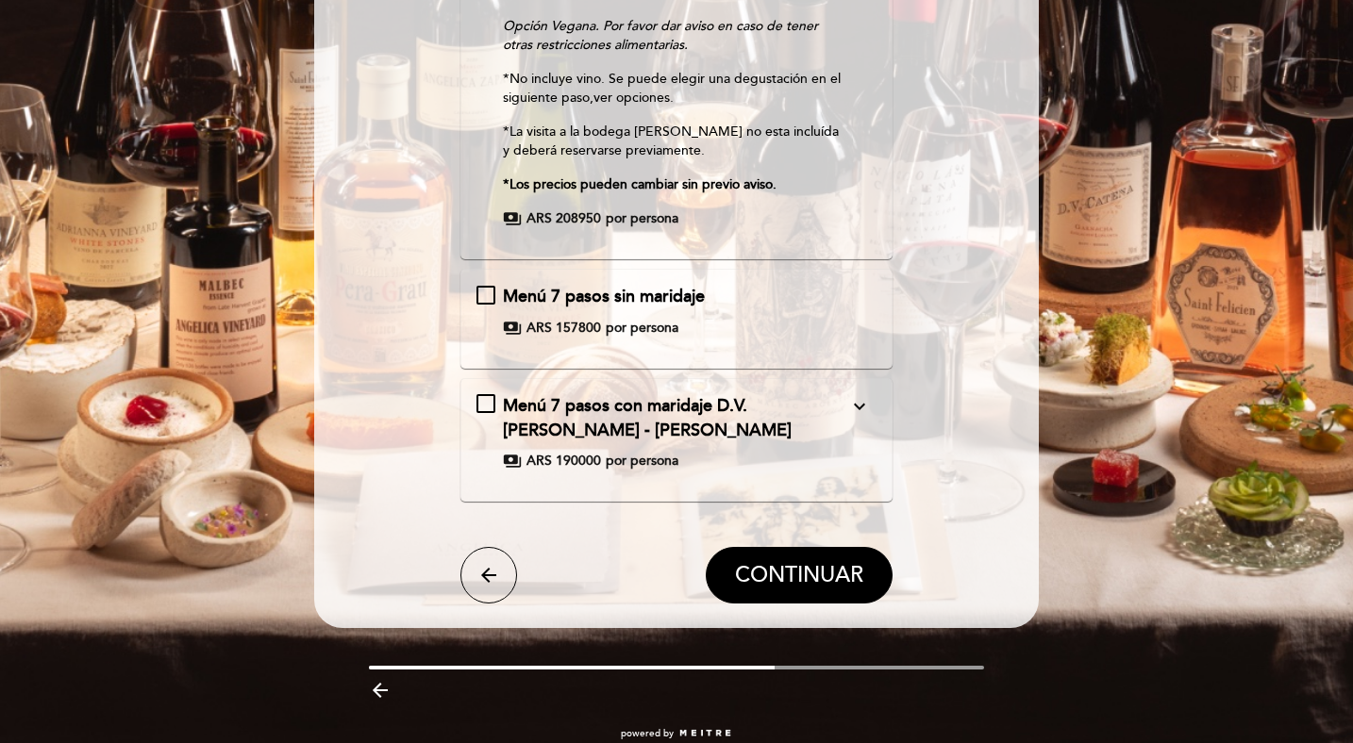
click at [866, 412] on icon "expand_more" at bounding box center [859, 406] width 23 height 23
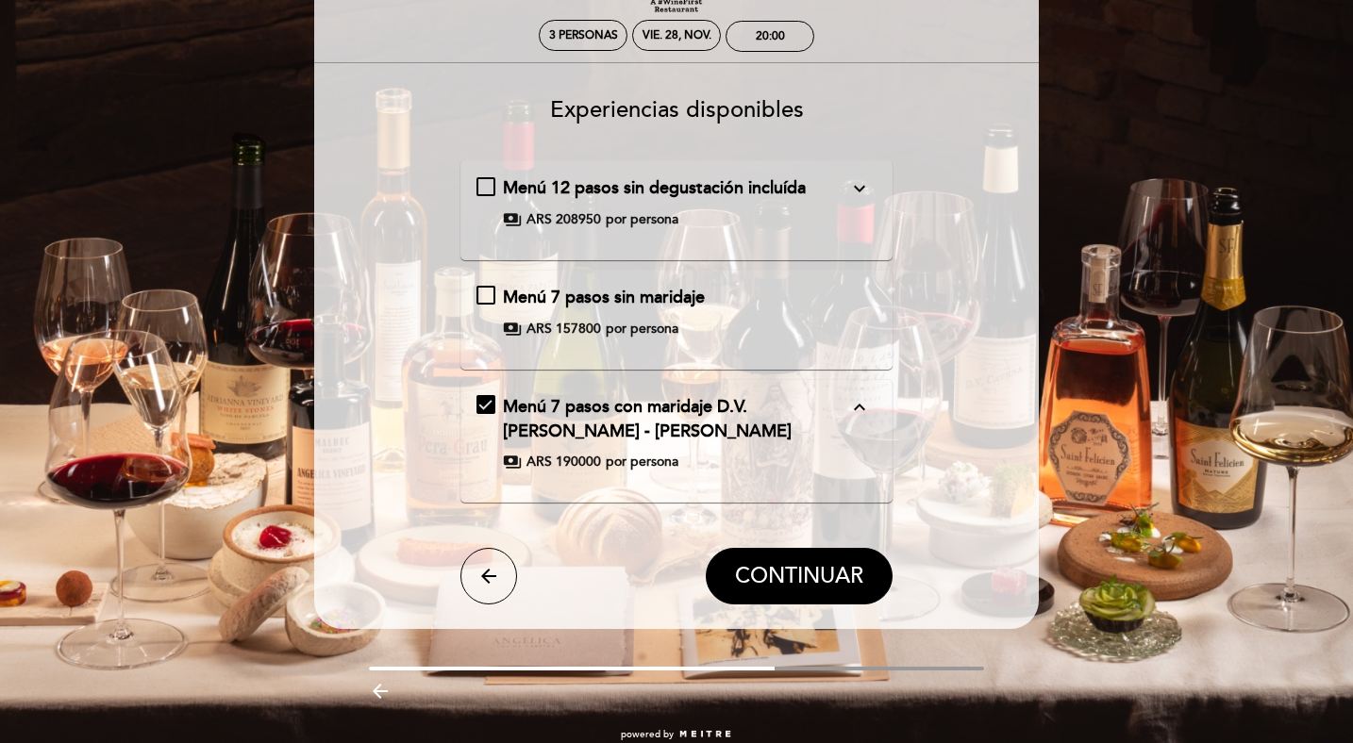
click at [674, 309] on div "Menú 7 pasos sin maridaje payments ARS 157800 por persona" at bounding box center [676, 312] width 401 height 53
click at [811, 592] on button "CONTINUAR" at bounding box center [799, 576] width 187 height 57
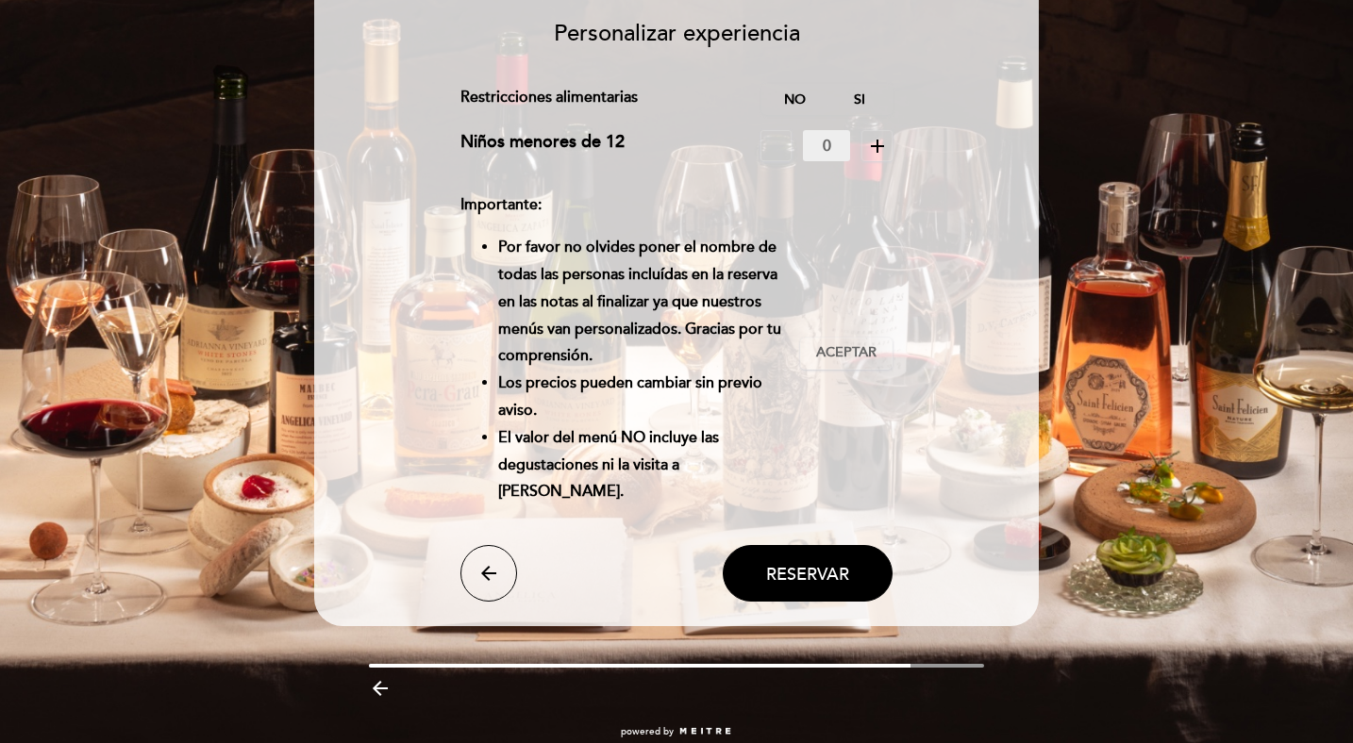
scroll to position [196, 0]
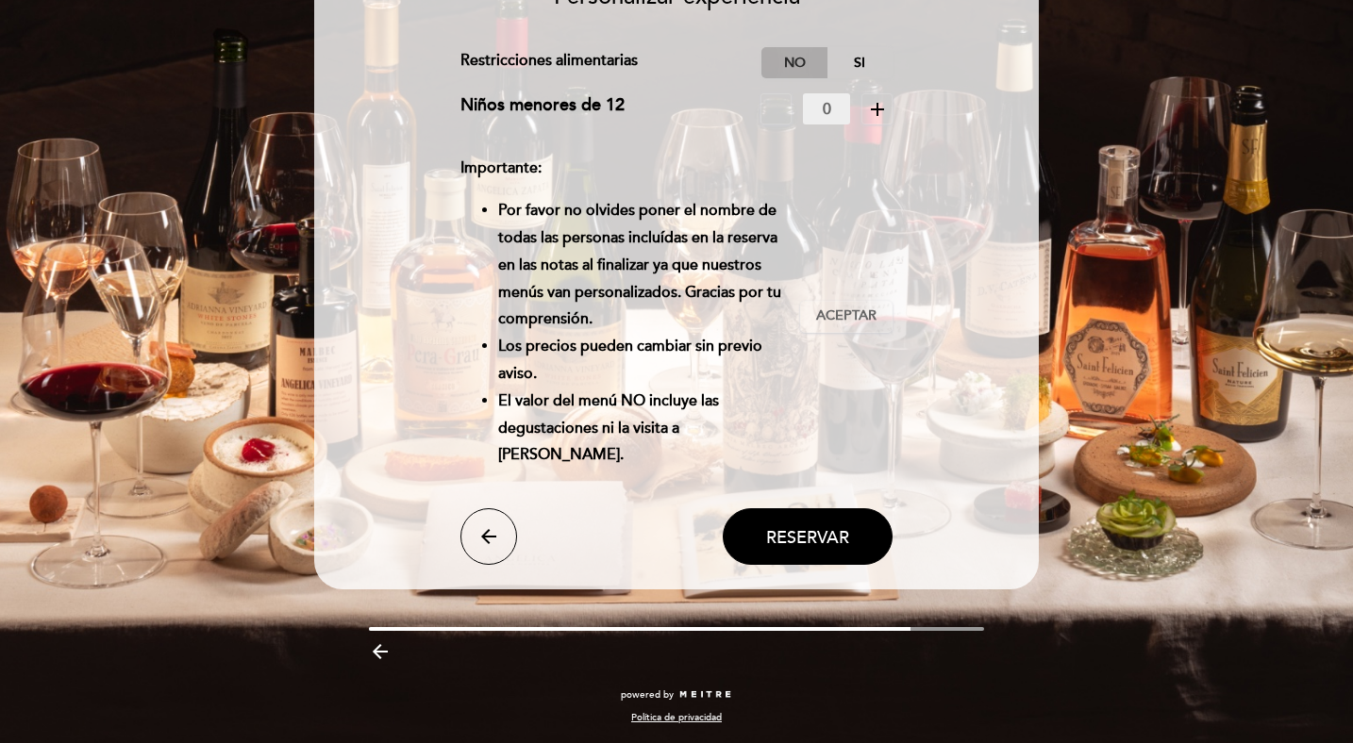
click at [789, 60] on label "No" at bounding box center [794, 62] width 66 height 31
click at [779, 540] on span "Reservar" at bounding box center [807, 536] width 83 height 21
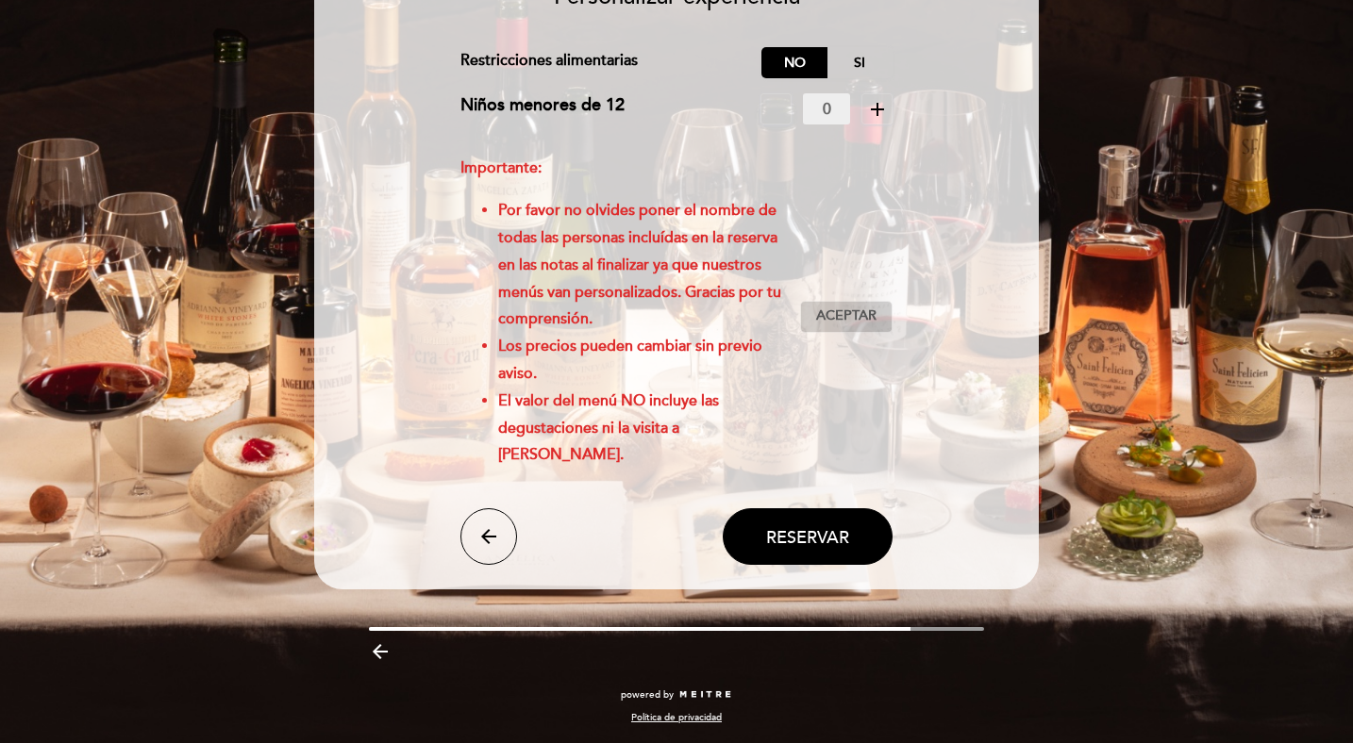
click at [850, 330] on button "Aceptar Aceptado" at bounding box center [846, 317] width 92 height 32
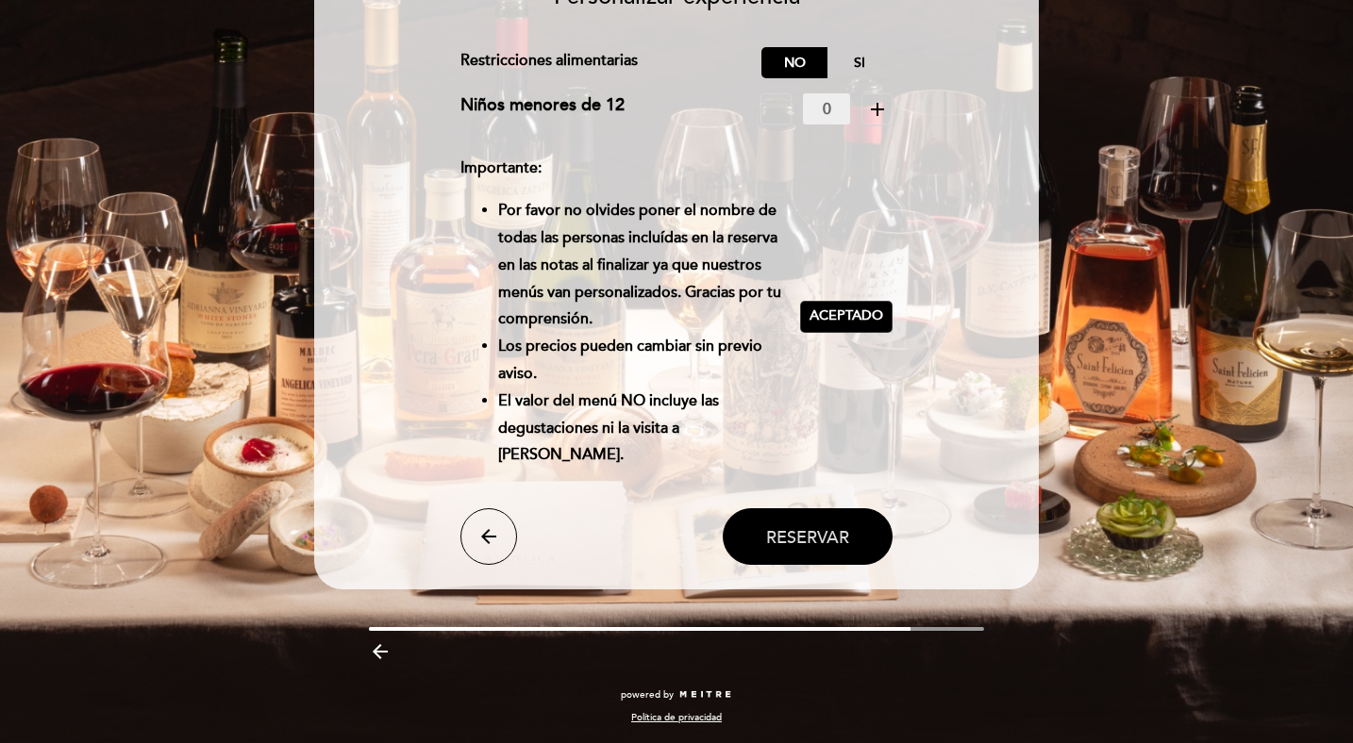
click at [818, 530] on span "Reservar" at bounding box center [807, 536] width 83 height 21
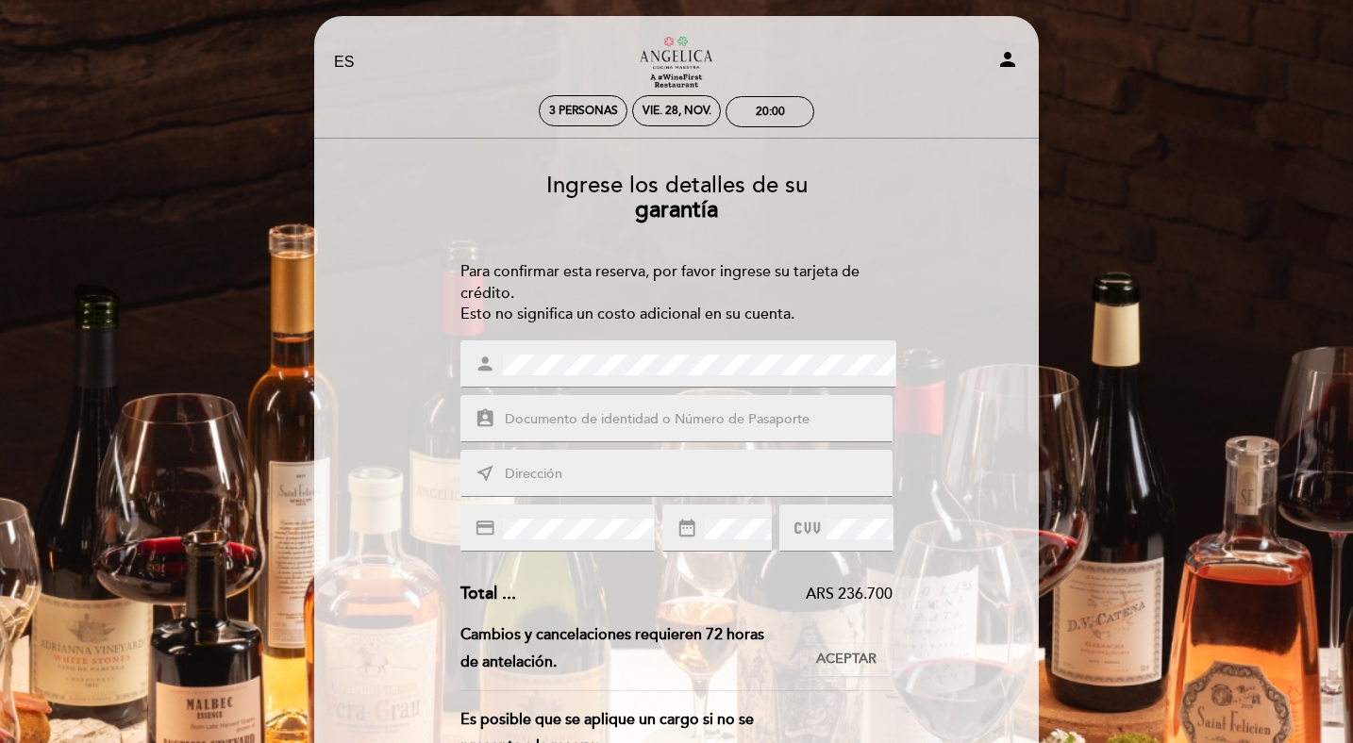
scroll to position [7, 0]
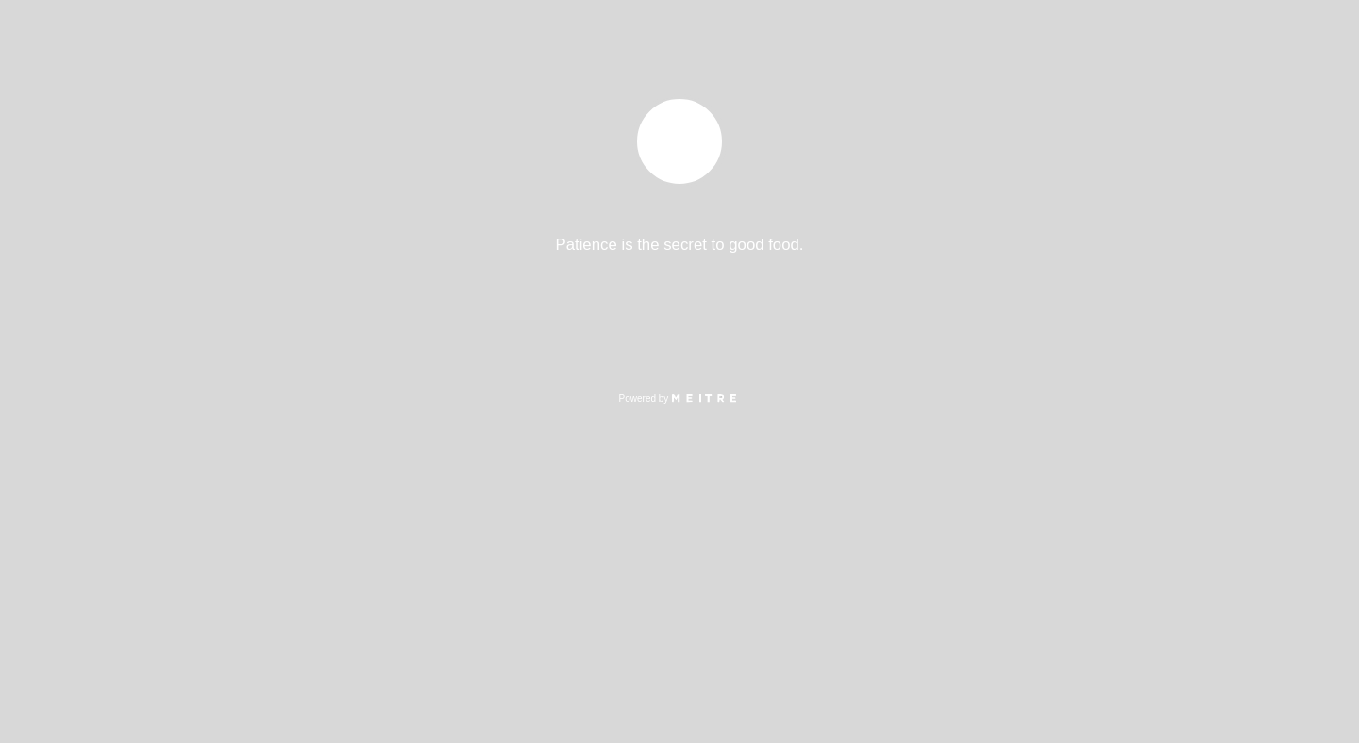
select select "es"
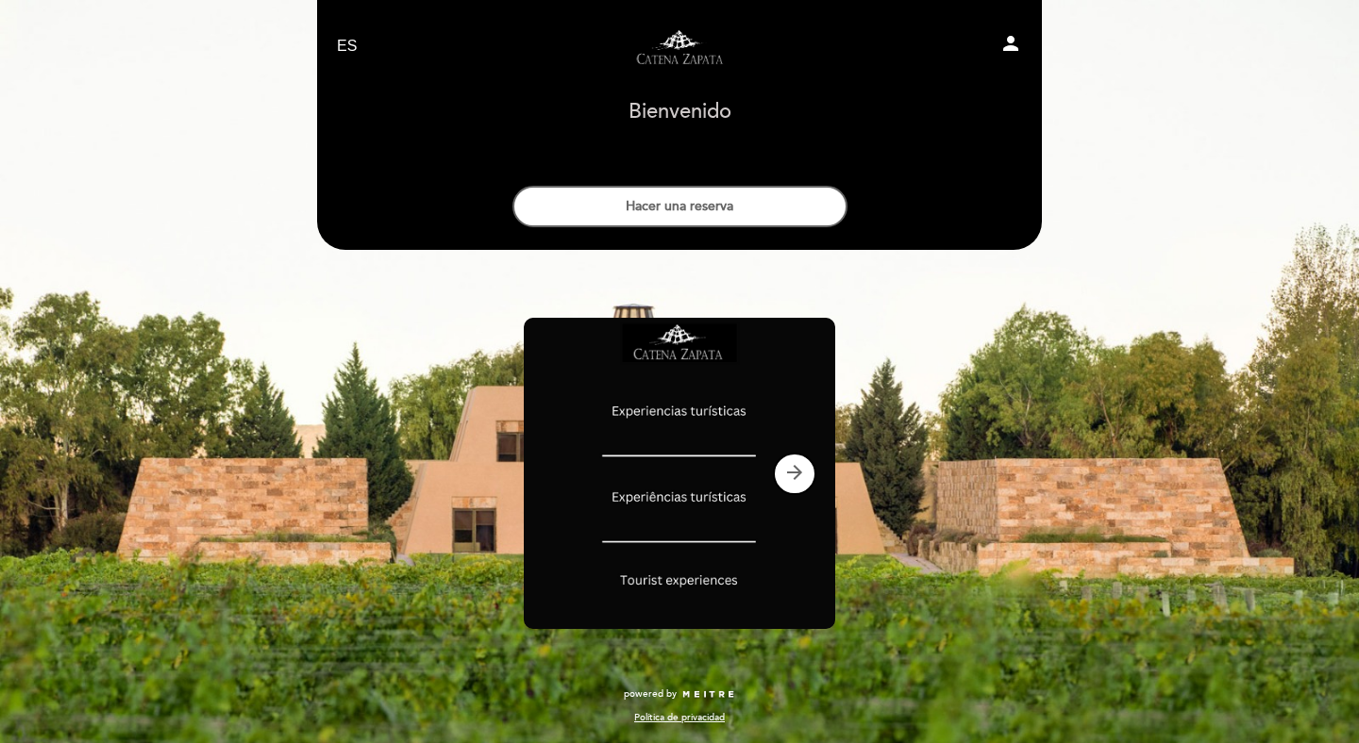
click at [678, 415] on img at bounding box center [679, 473] width 311 height 311
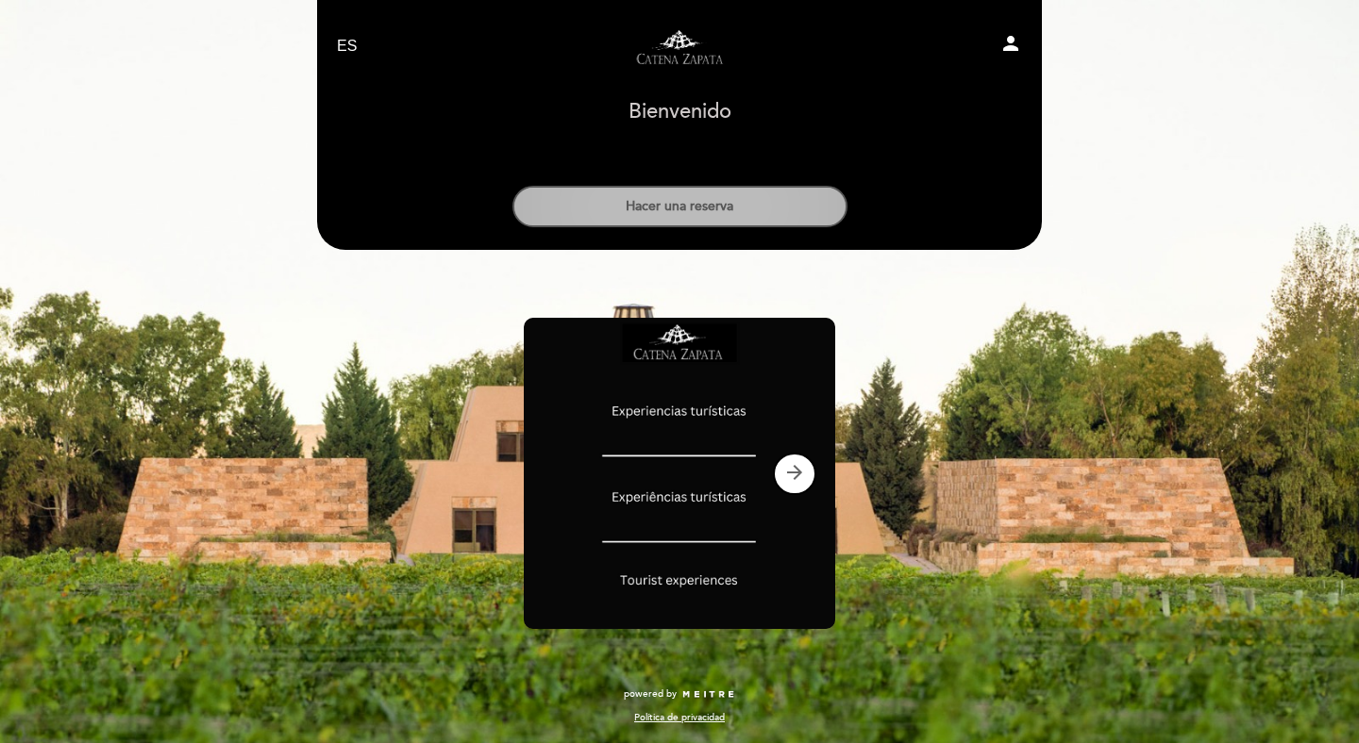
click at [683, 219] on button "Hacer una reserva" at bounding box center [679, 207] width 335 height 42
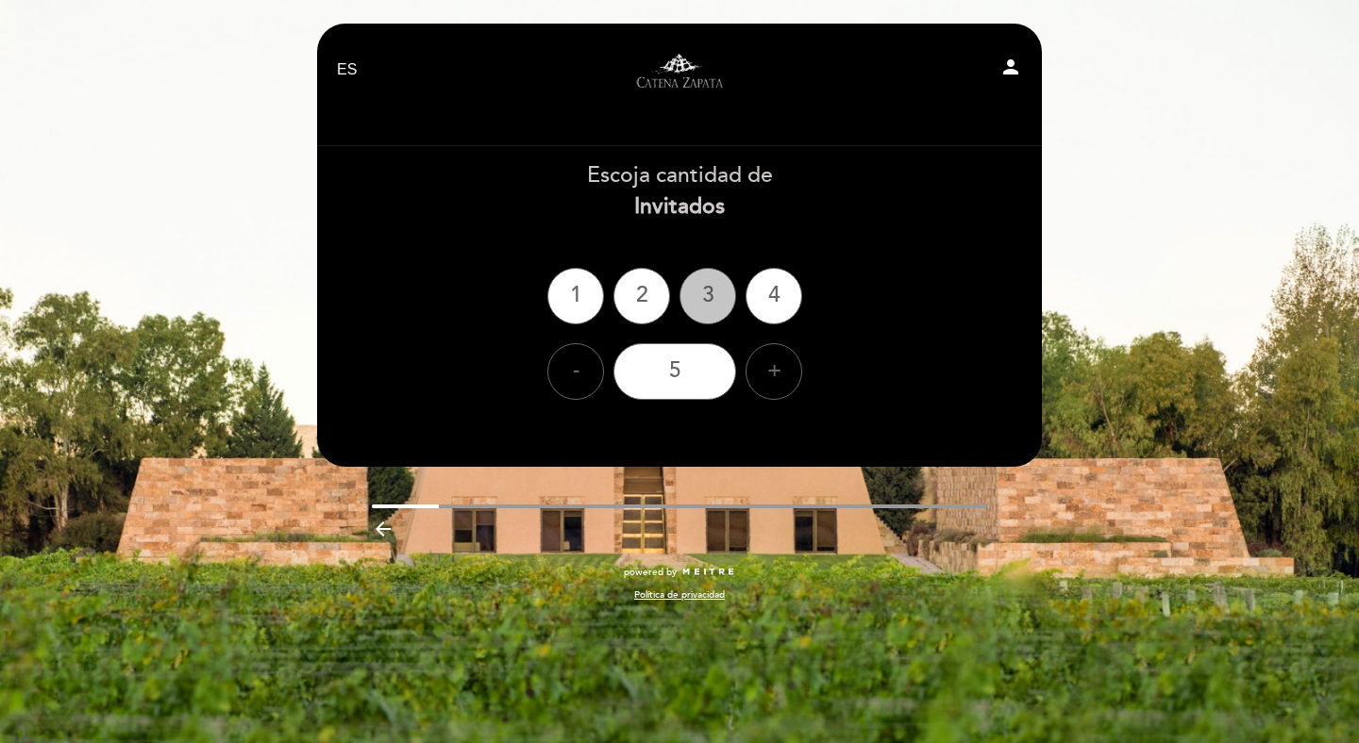
click at [734, 293] on div "3" at bounding box center [707, 296] width 57 height 57
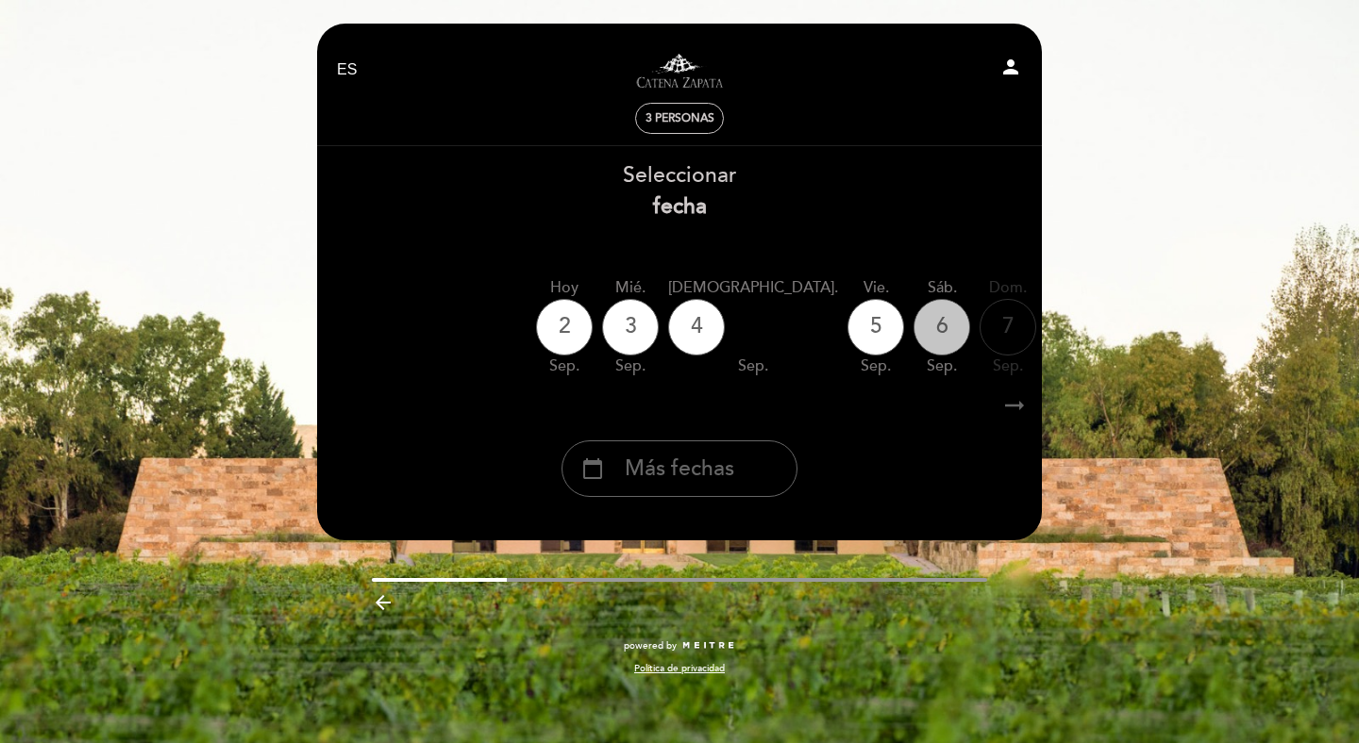
click at [913, 329] on div "6" at bounding box center [941, 327] width 57 height 57
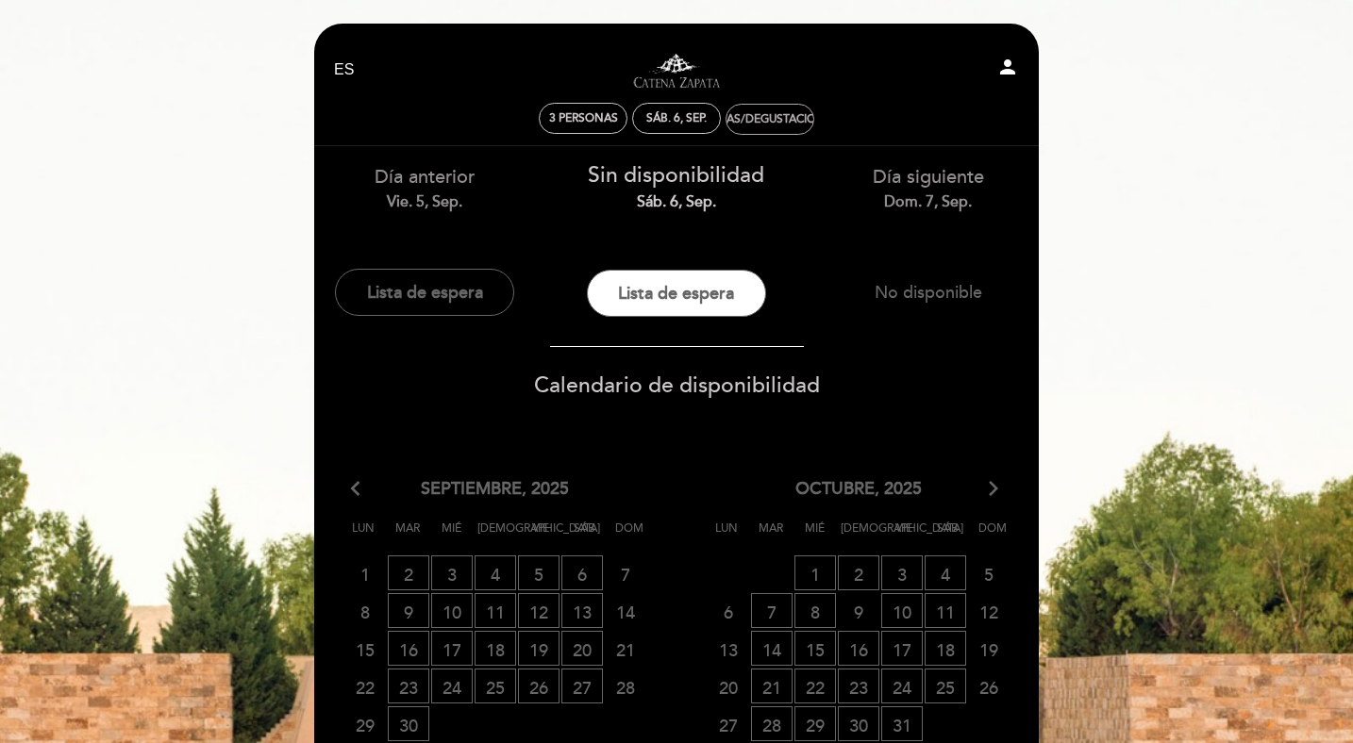
click at [760, 123] on div "Visitas/Degustaciones" at bounding box center [770, 119] width 138 height 14
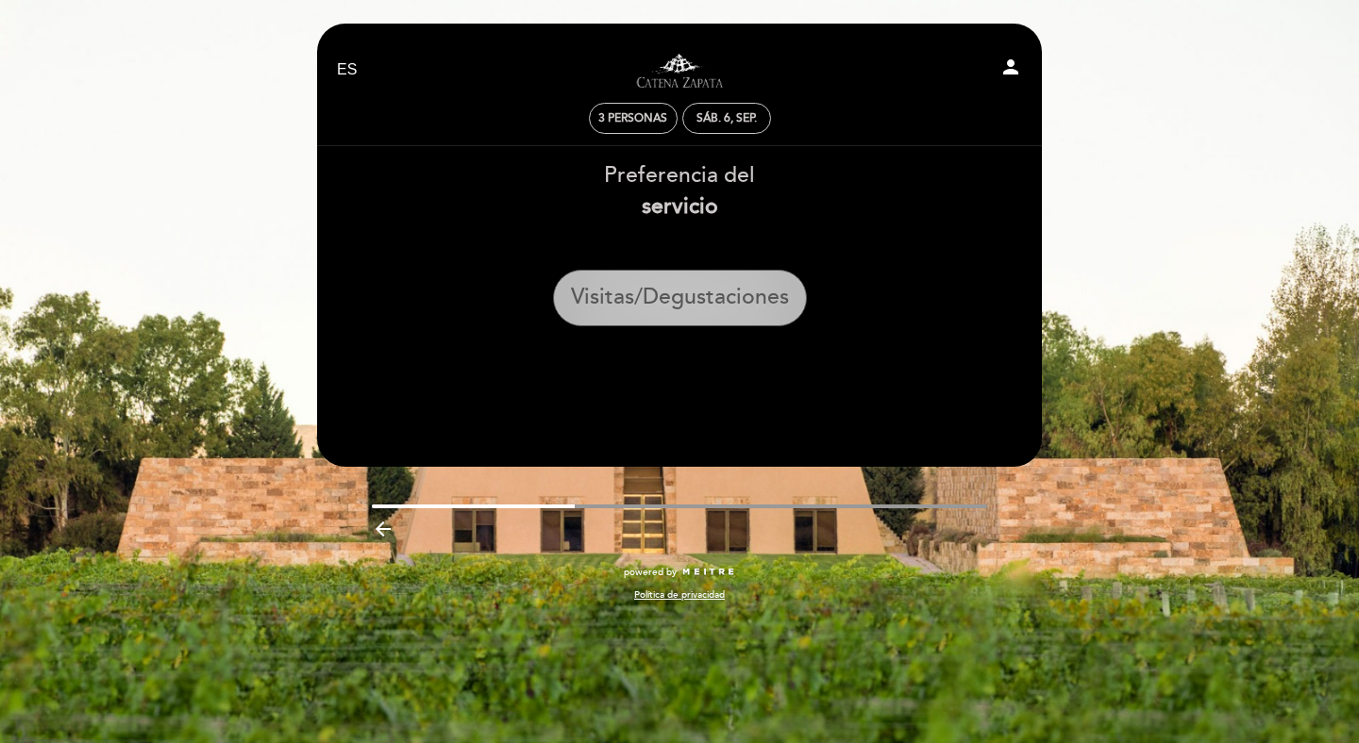
click at [711, 287] on button "Visitas/Degustaciones" at bounding box center [680, 298] width 254 height 57
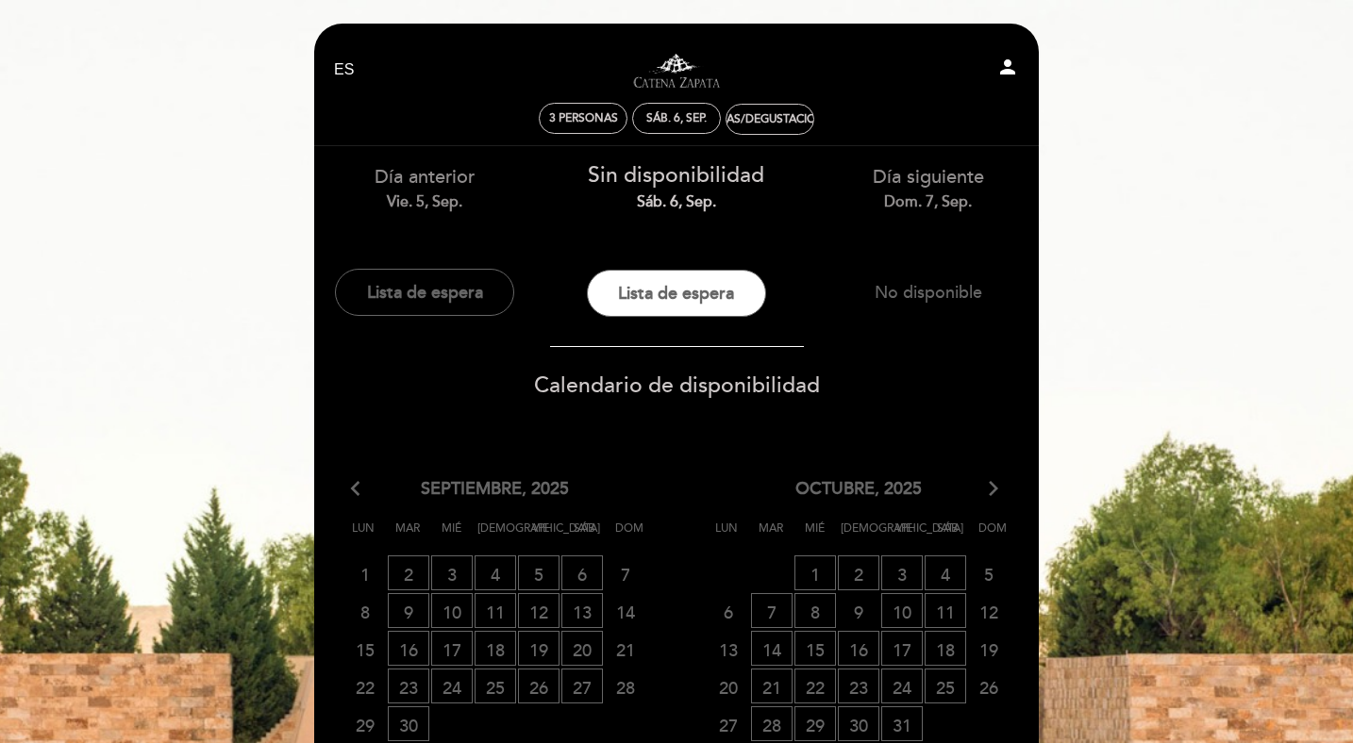
click at [704, 393] on span "Calendario de disponibilidad" at bounding box center [677, 386] width 286 height 26
click at [685, 386] on span "Calendario de disponibilidad" at bounding box center [677, 386] width 286 height 26
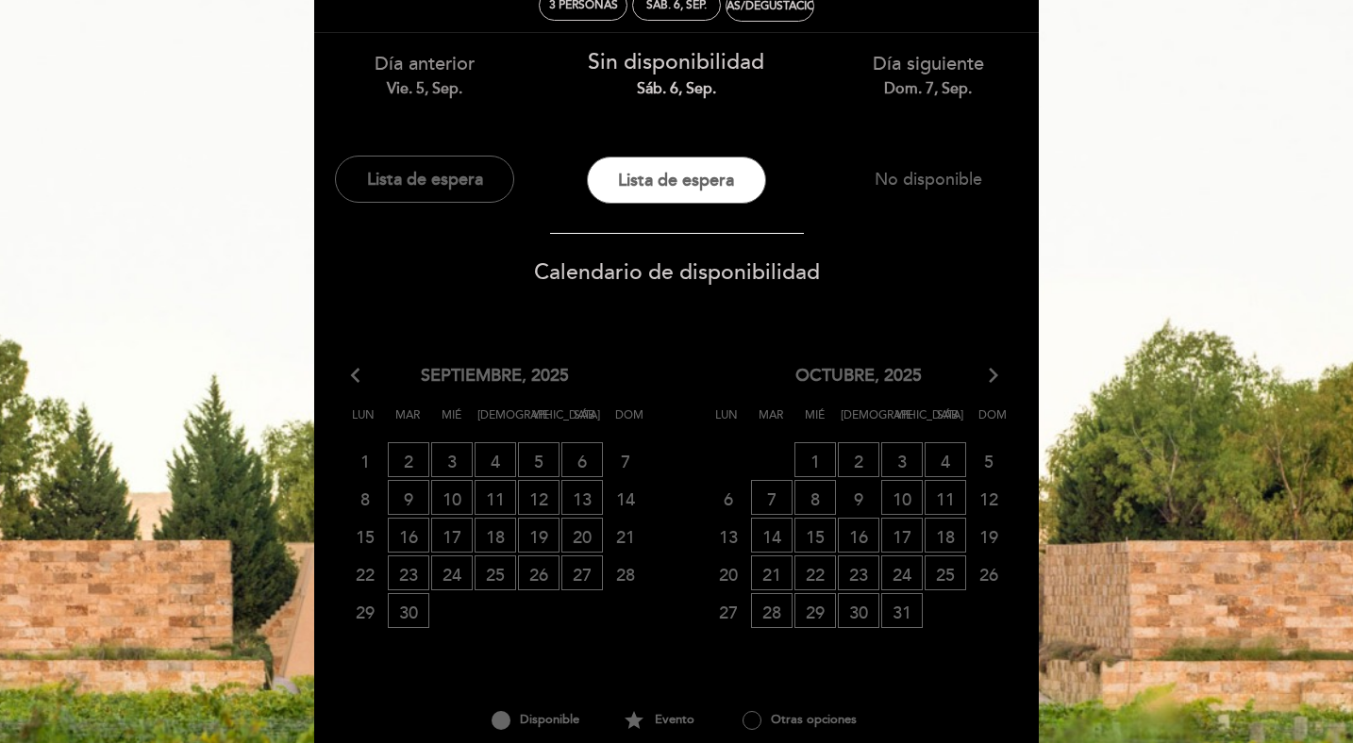
scroll to position [126, 0]
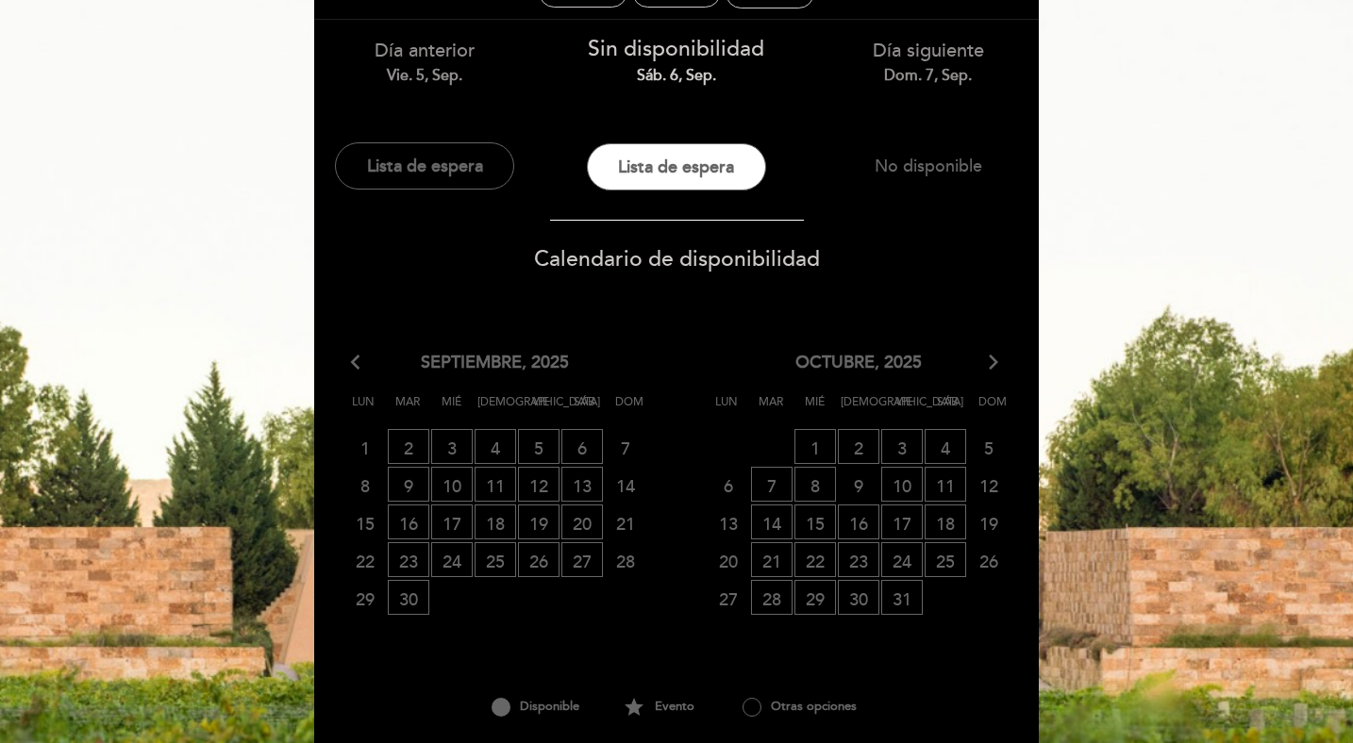
click at [994, 365] on icon "arrow_forward_ios" at bounding box center [993, 363] width 17 height 25
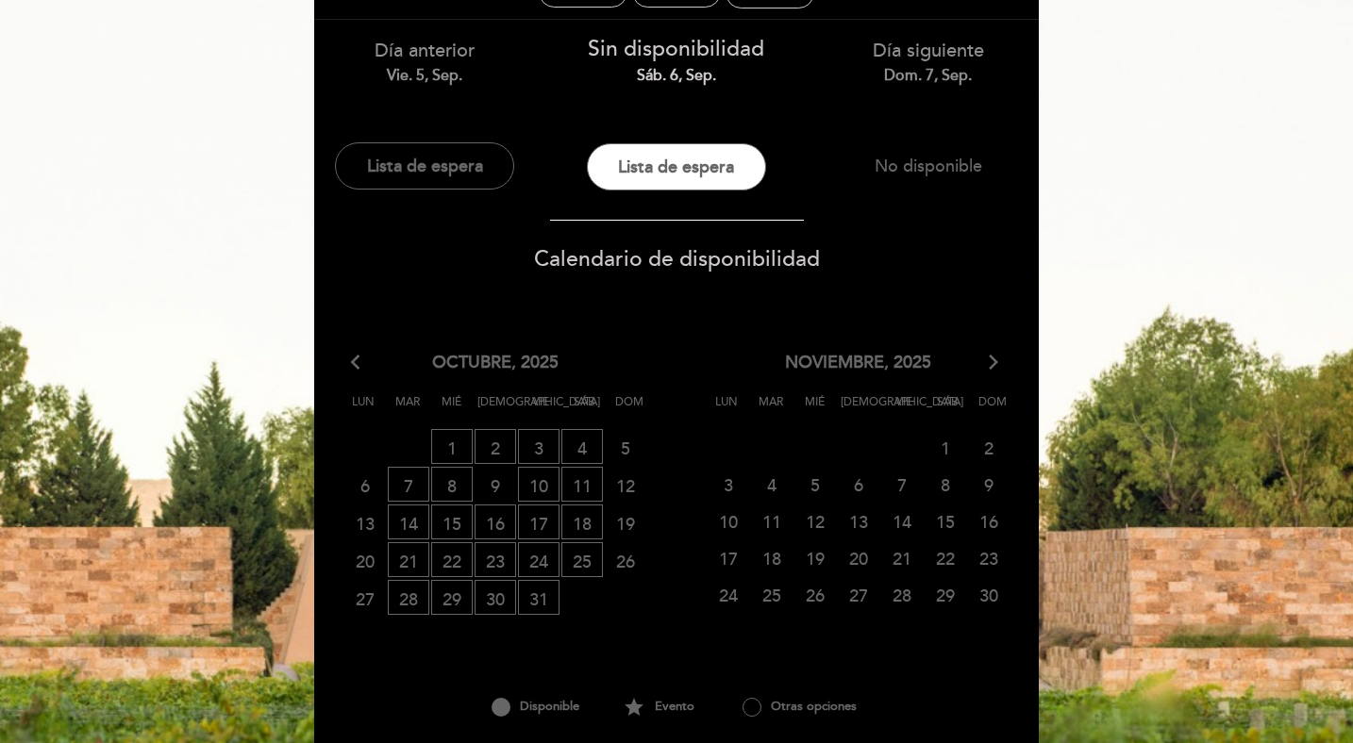
click at [994, 365] on icon "arrow_forward_ios" at bounding box center [993, 363] width 17 height 25
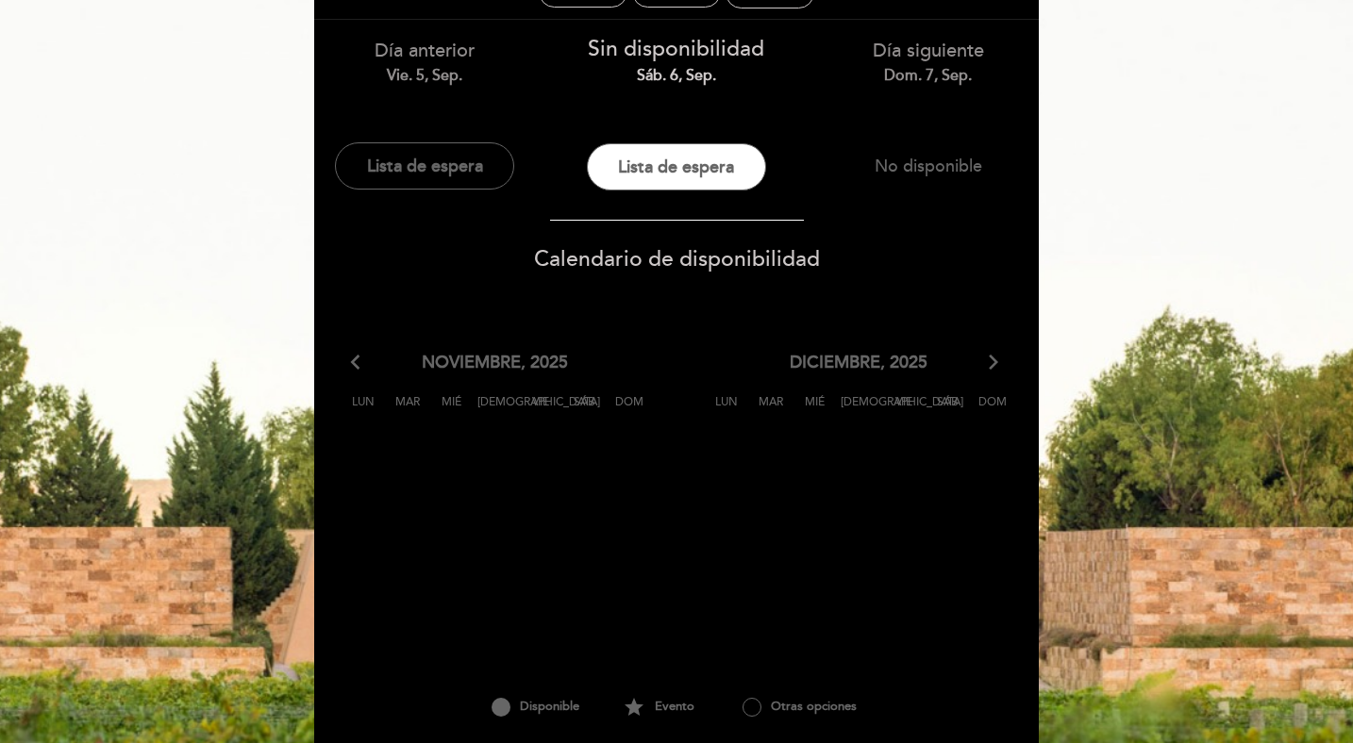
click at [356, 369] on icon "arrow_back_ios" at bounding box center [359, 363] width 17 height 25
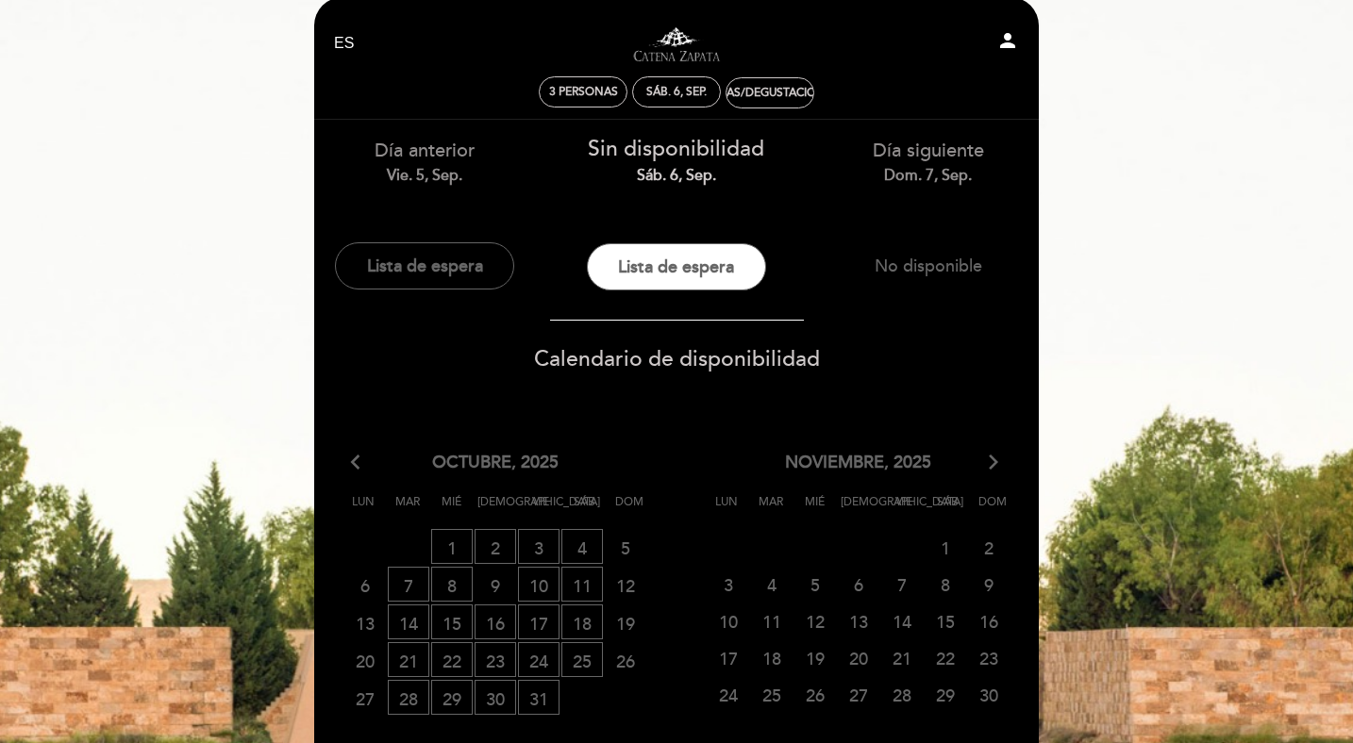
scroll to position [21, 0]
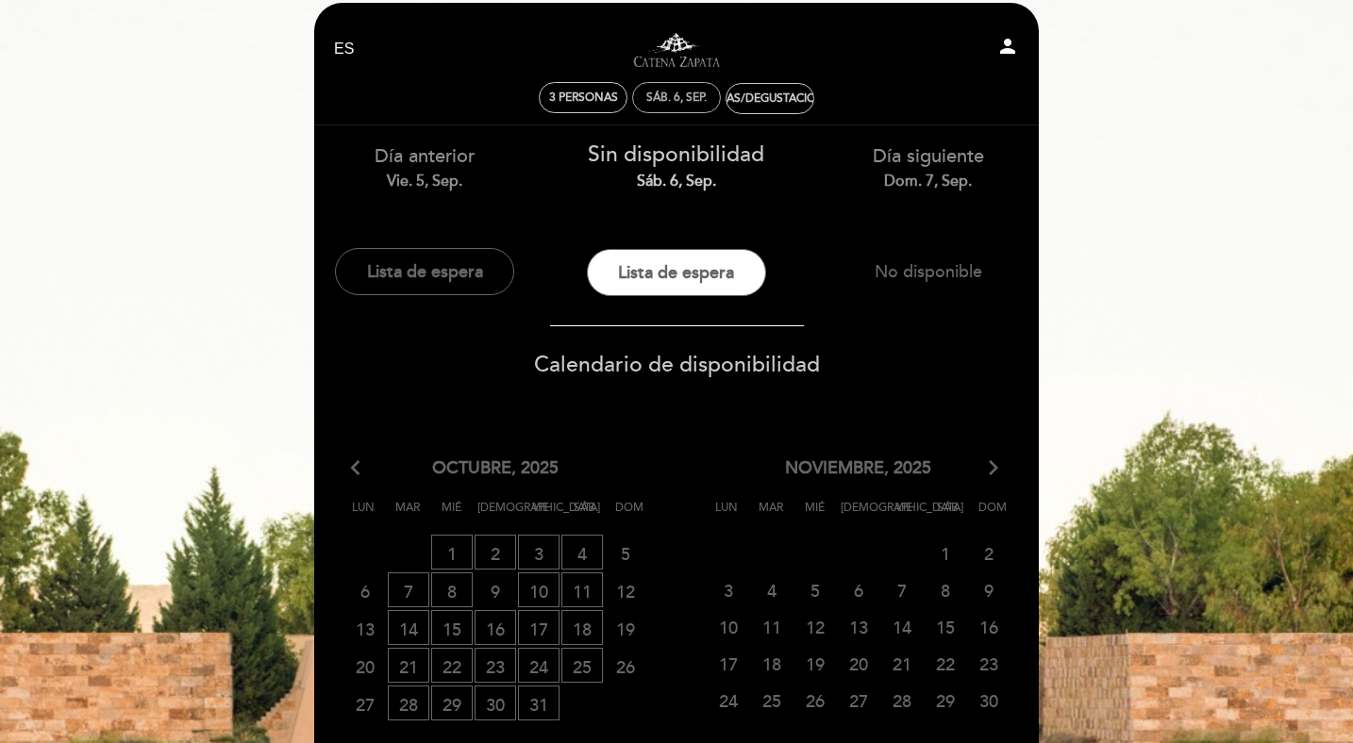
click at [683, 97] on div "sáb. 6, sep." at bounding box center [676, 98] width 60 height 14
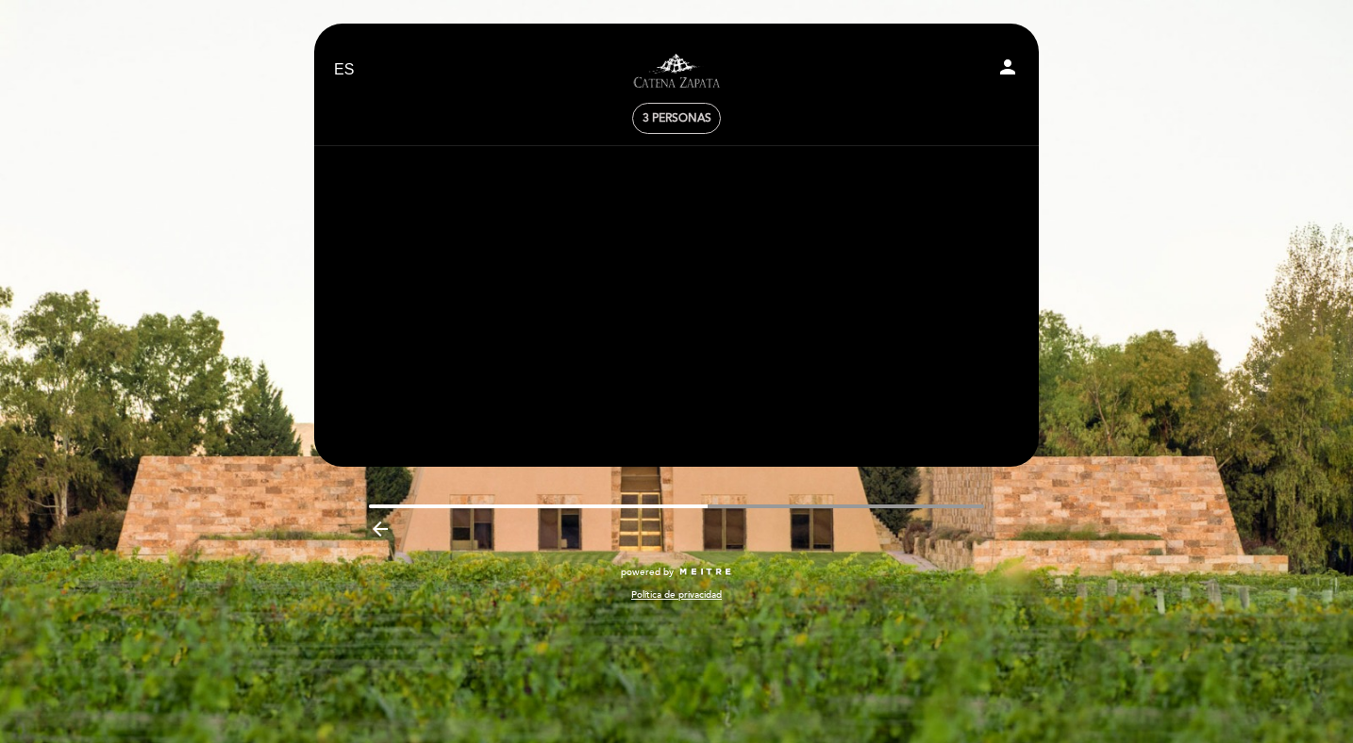
scroll to position [0, 0]
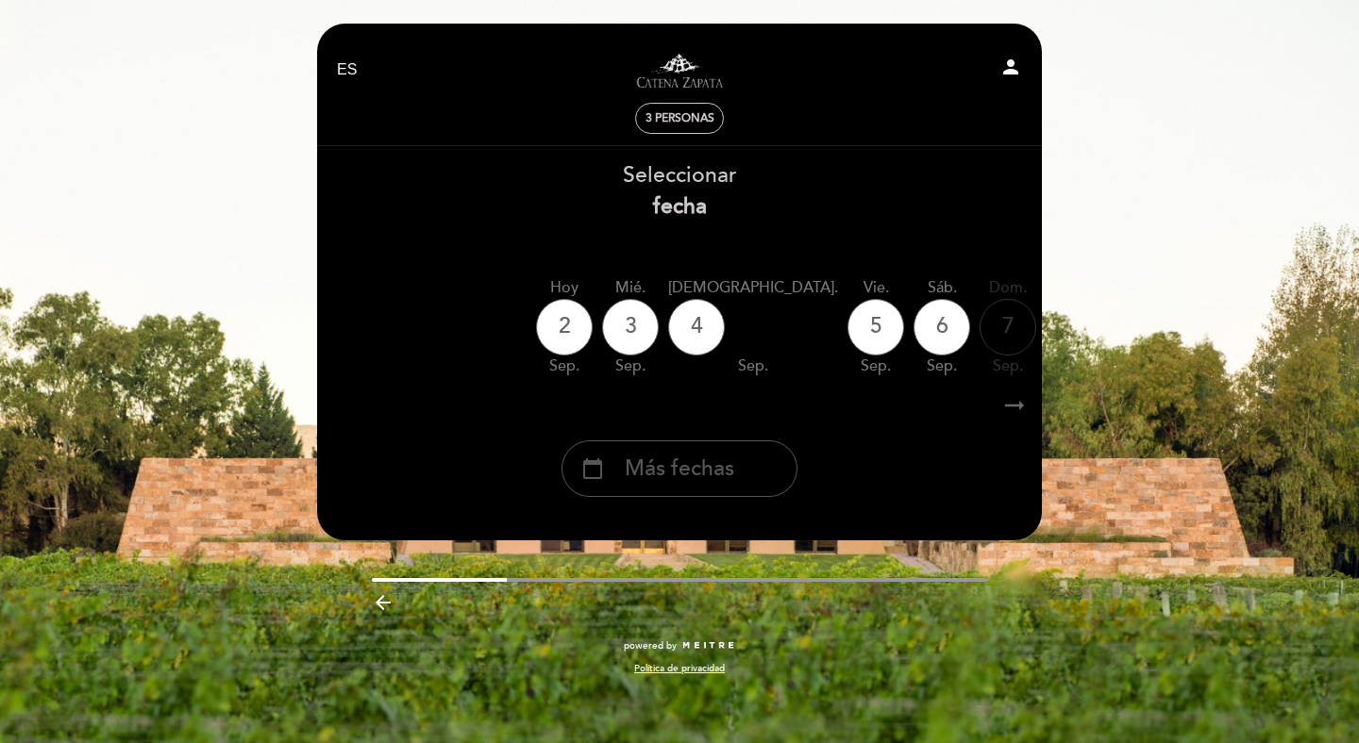
click at [737, 484] on div "calendar_today Más fechas" at bounding box center [679, 469] width 236 height 57
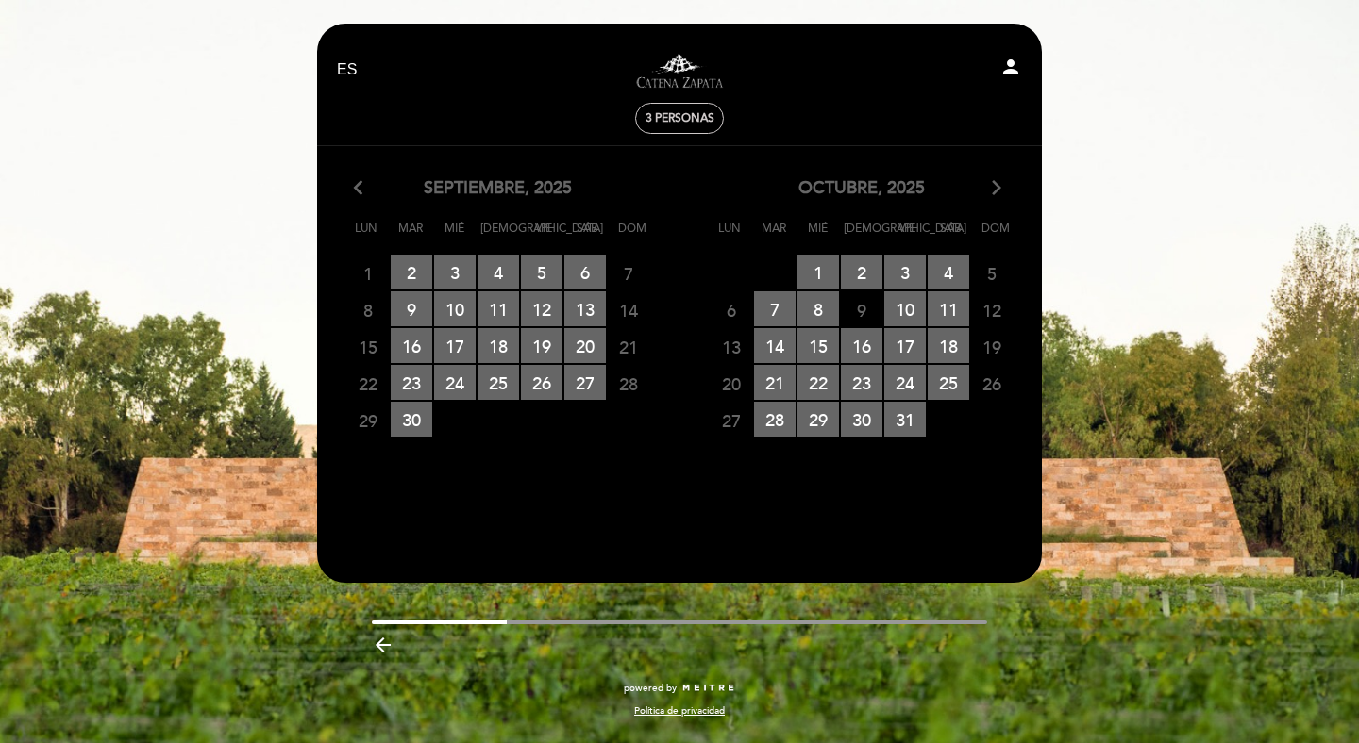
click at [1001, 186] on icon "arrow_forward_ios" at bounding box center [996, 188] width 17 height 25
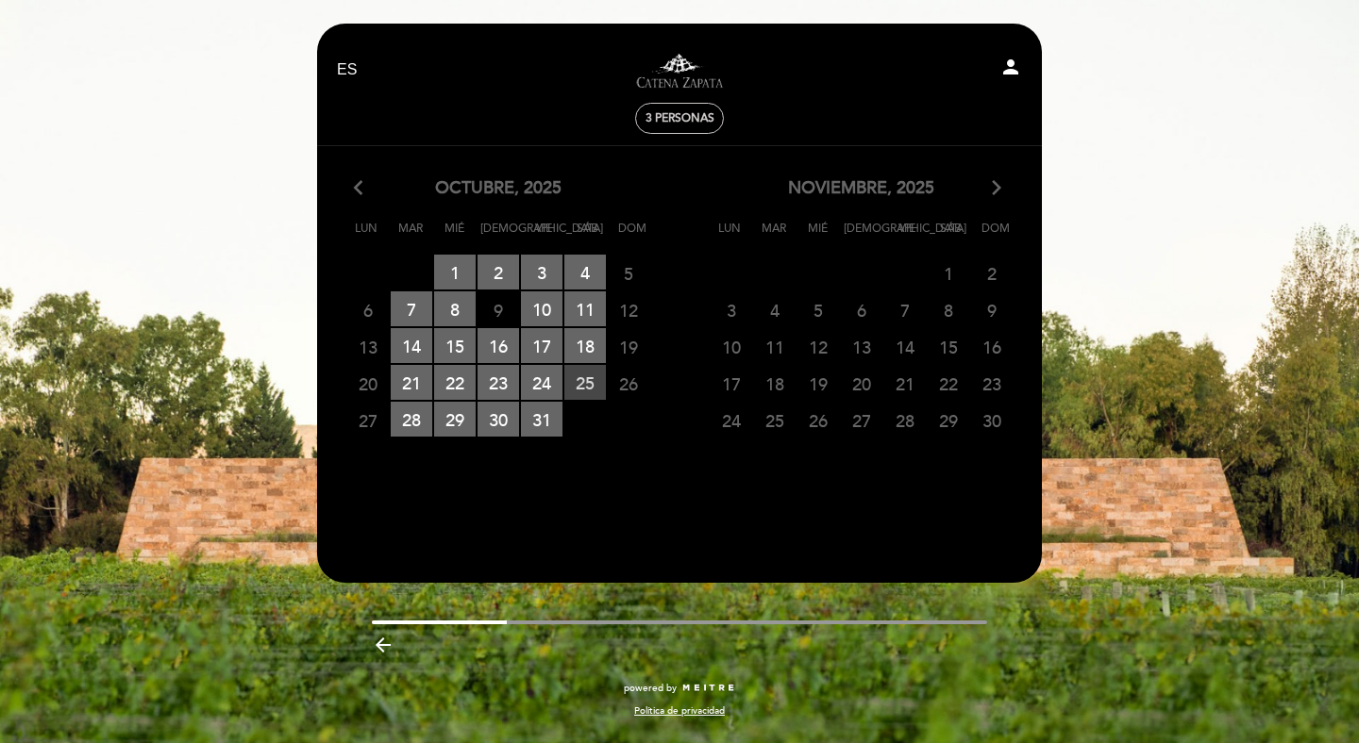
click at [580, 383] on span "25 RESERVAS DISPONIBLES" at bounding box center [585, 382] width 42 height 35
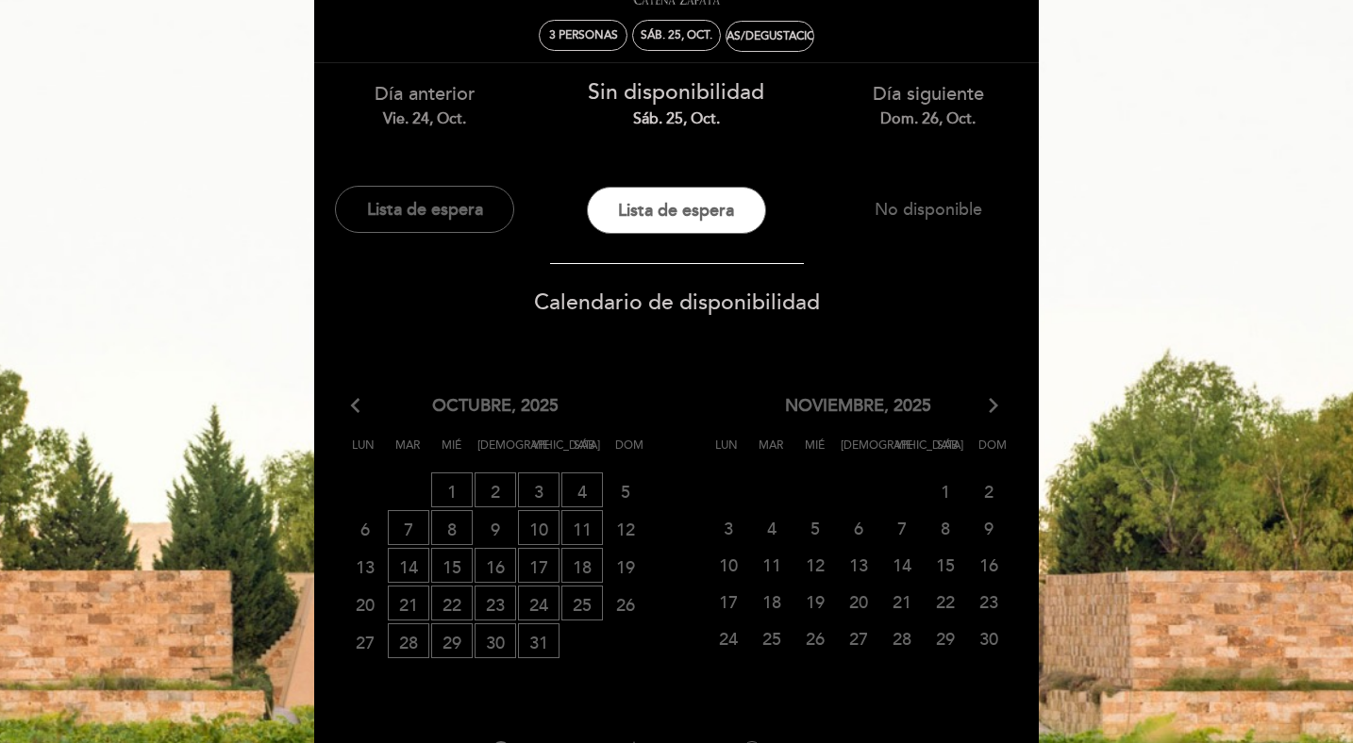
scroll to position [99, 0]
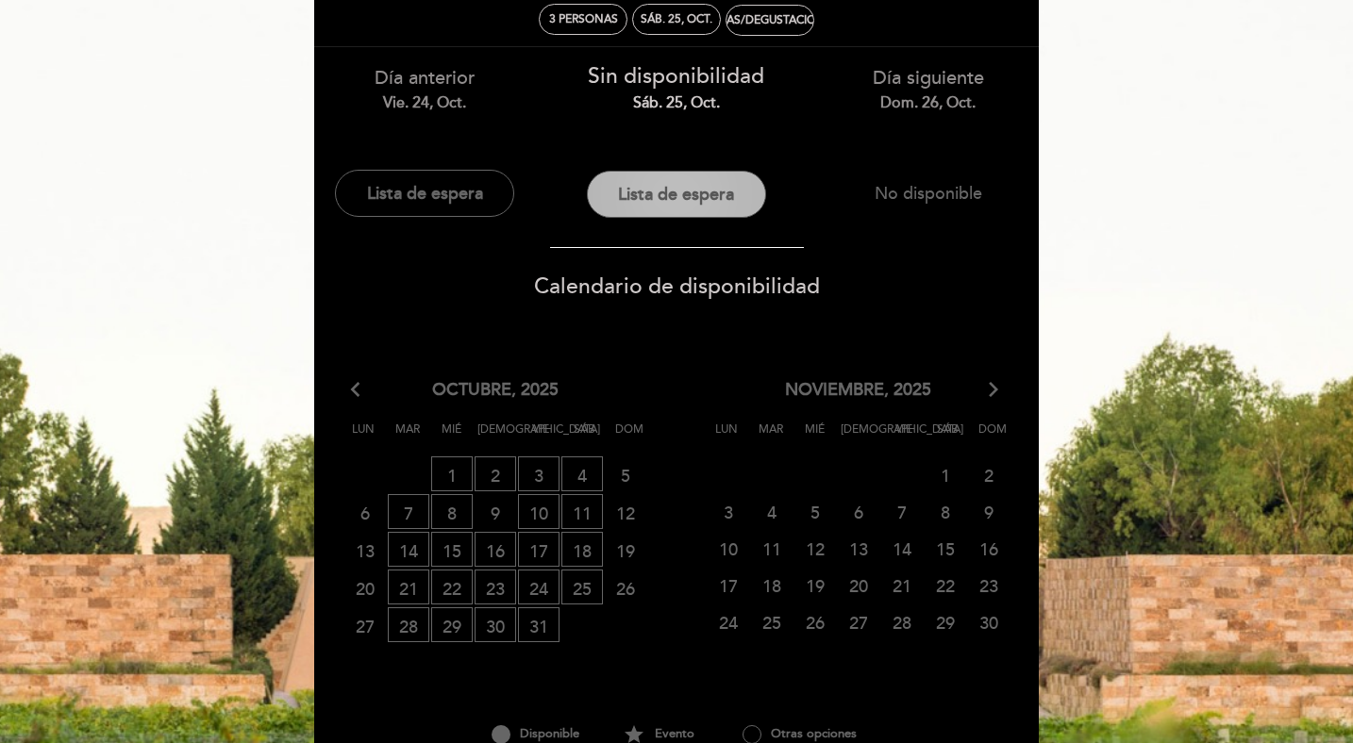
click at [699, 208] on button "Lista de espera" at bounding box center [676, 194] width 179 height 47
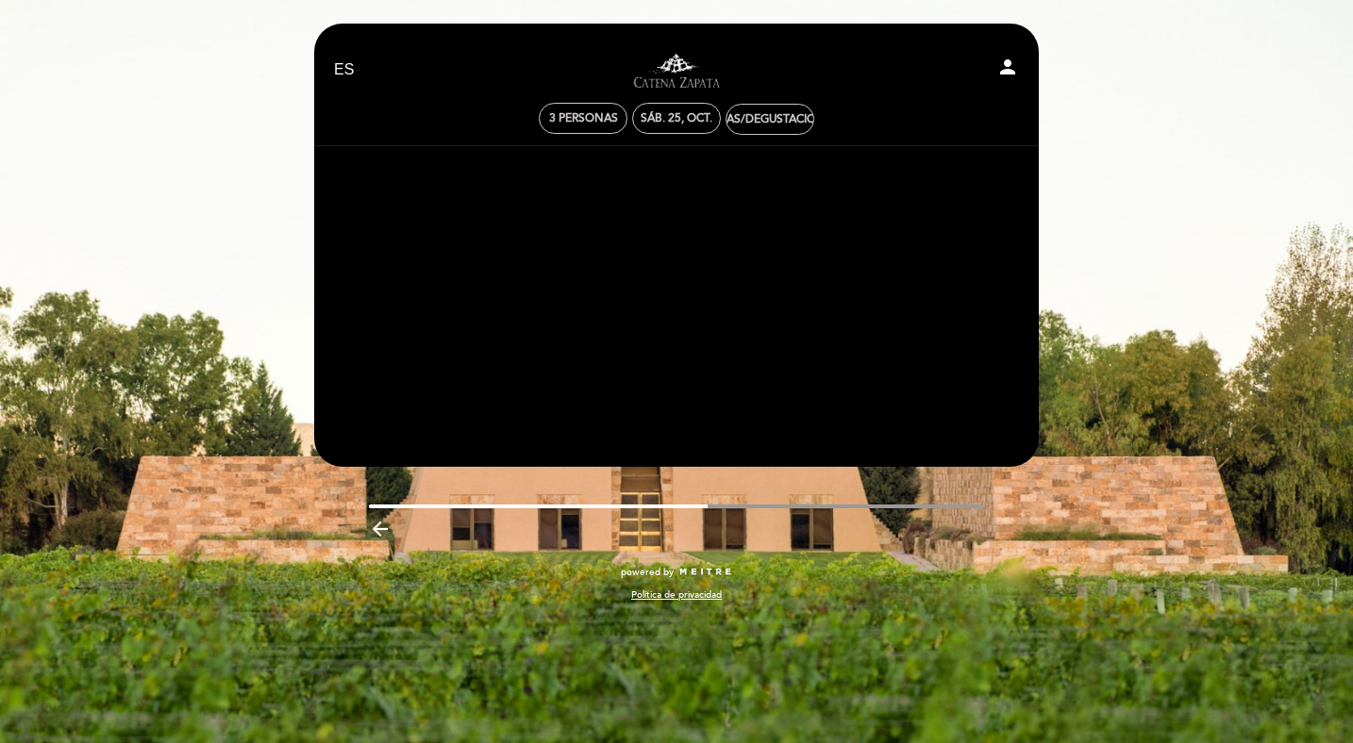
scroll to position [0, 0]
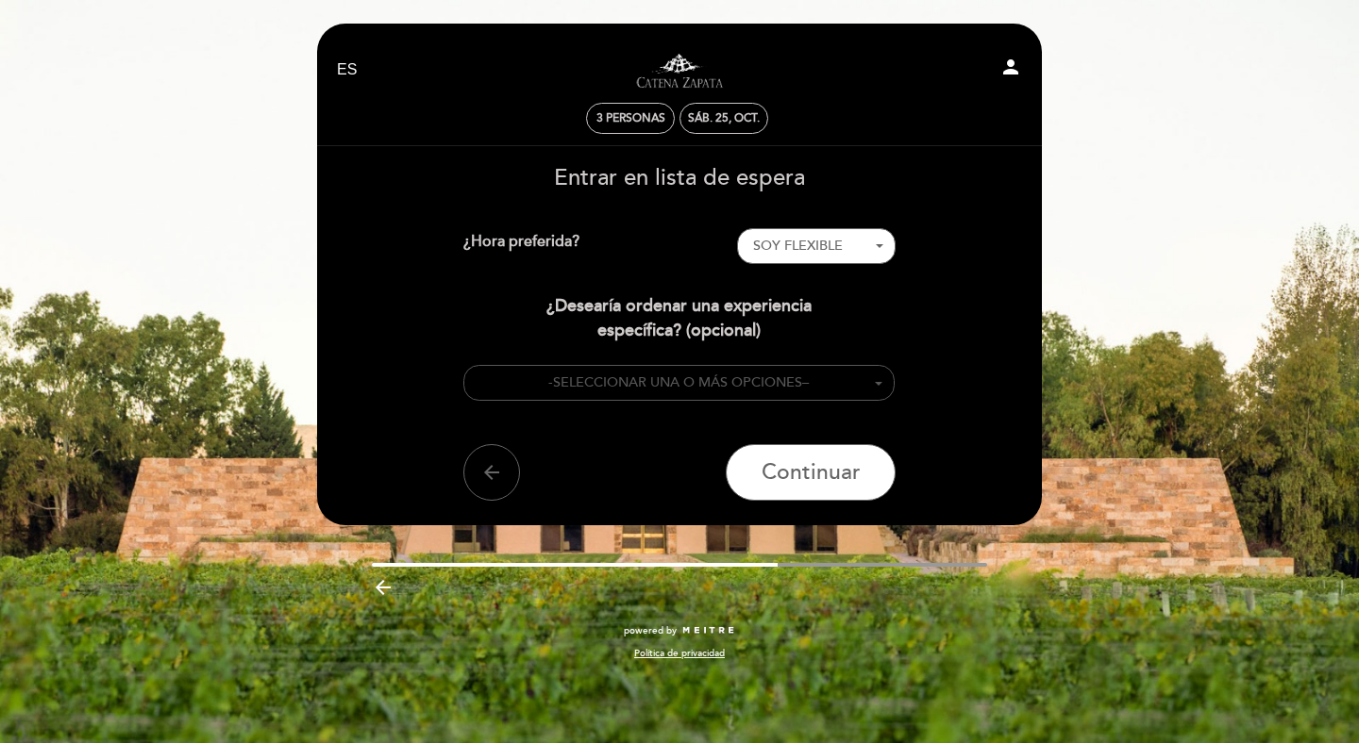
click at [711, 396] on button "- SELECCIONAR UNA O MÁS OPCIONES –" at bounding box center [679, 383] width 432 height 37
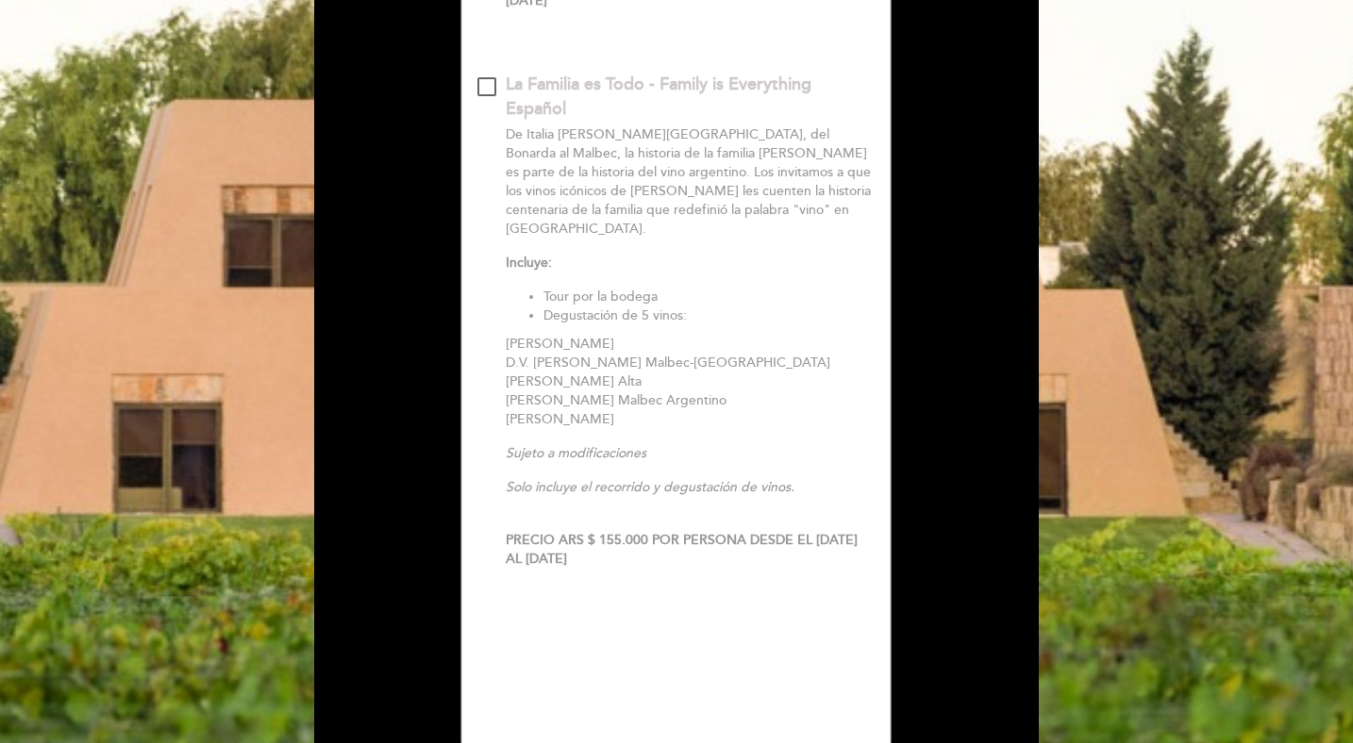
scroll to position [851, 0]
